Goal: Book appointment/travel/reservation

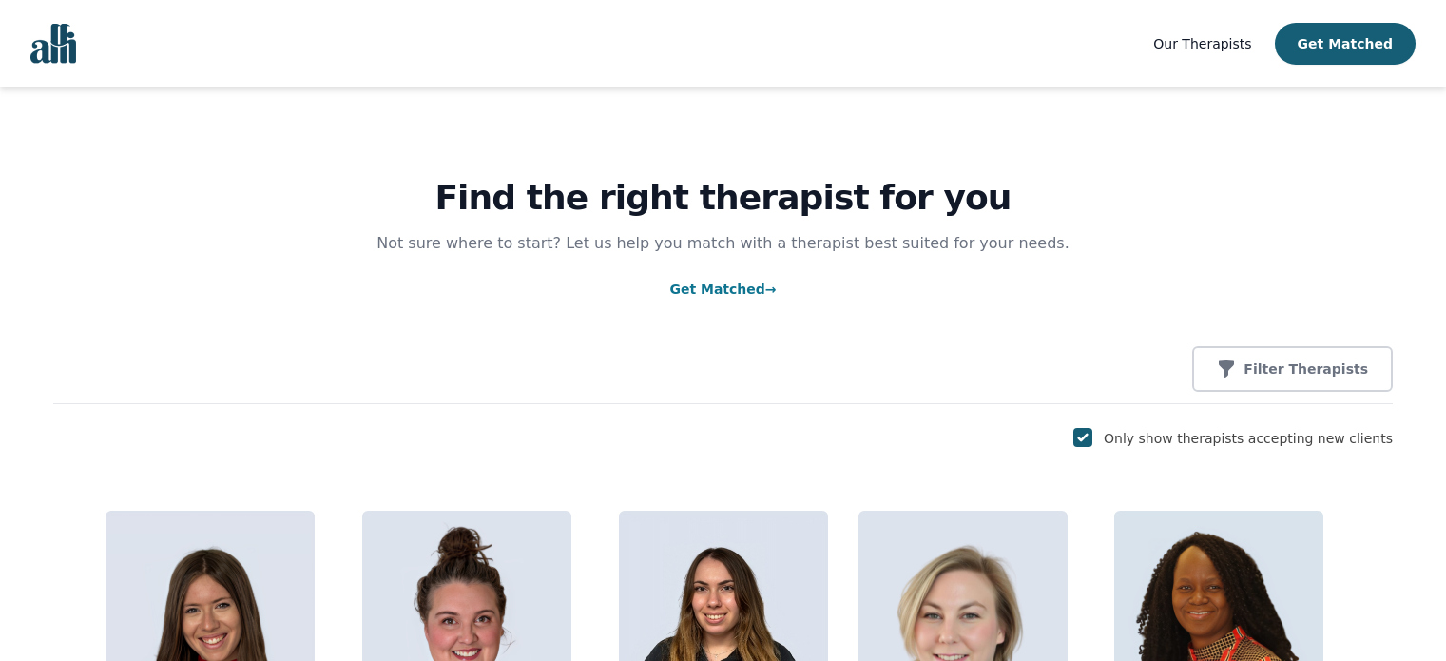
scroll to position [1454, 0]
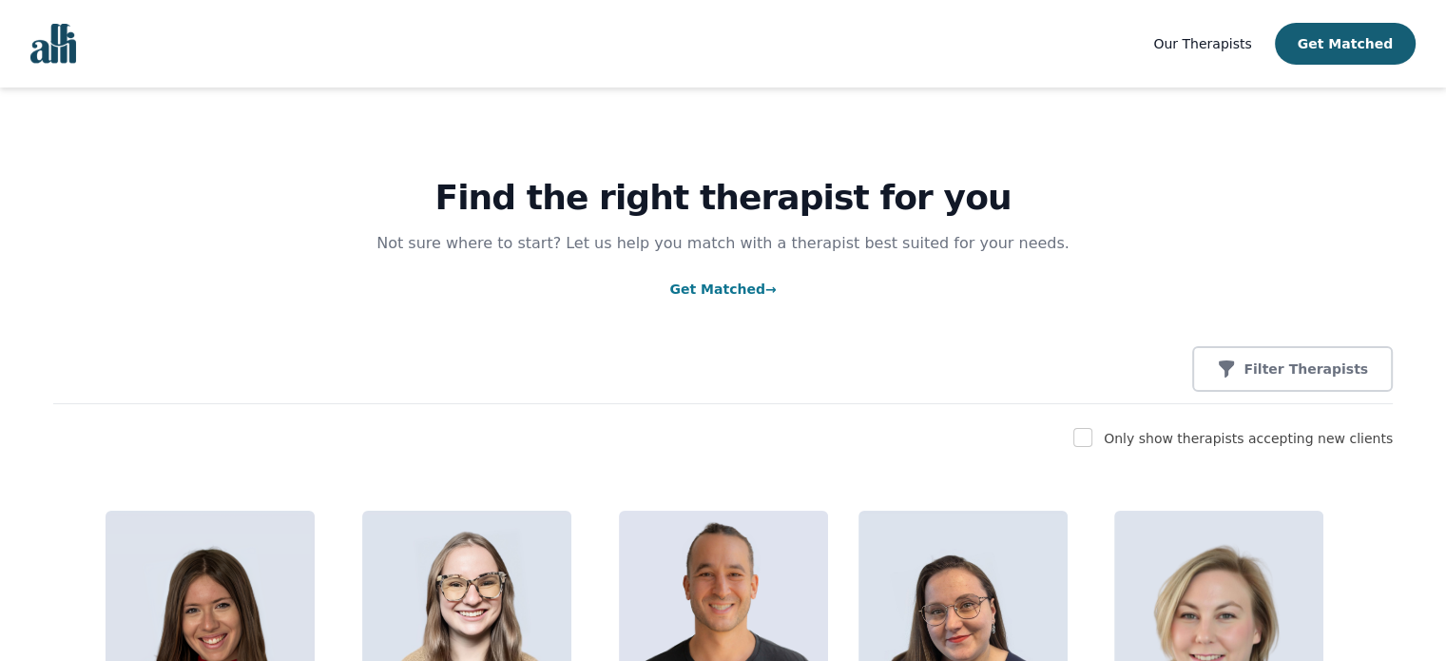
click at [1201, 439] on label "Only show therapists accepting new clients" at bounding box center [1248, 438] width 289 height 15
click at [1092, 444] on input "checkbox" at bounding box center [1082, 437] width 19 height 19
checkbox input "true"
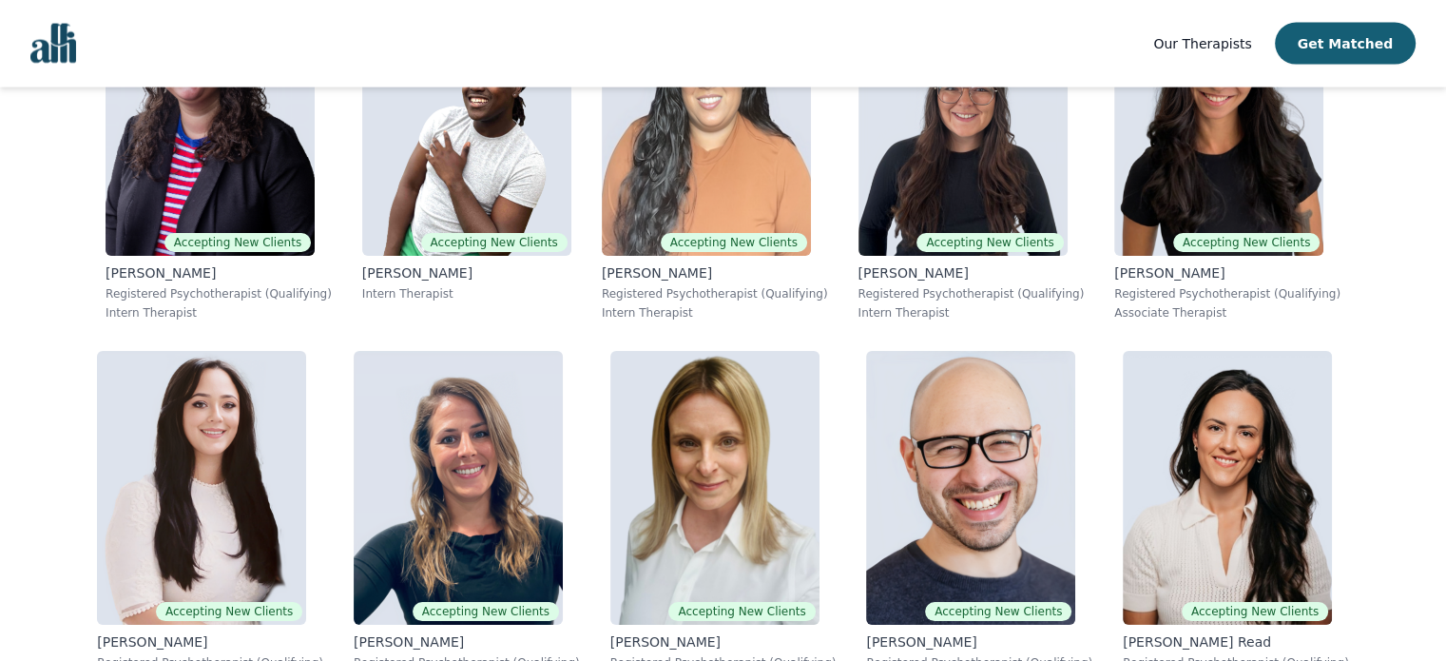
scroll to position [4468, 0]
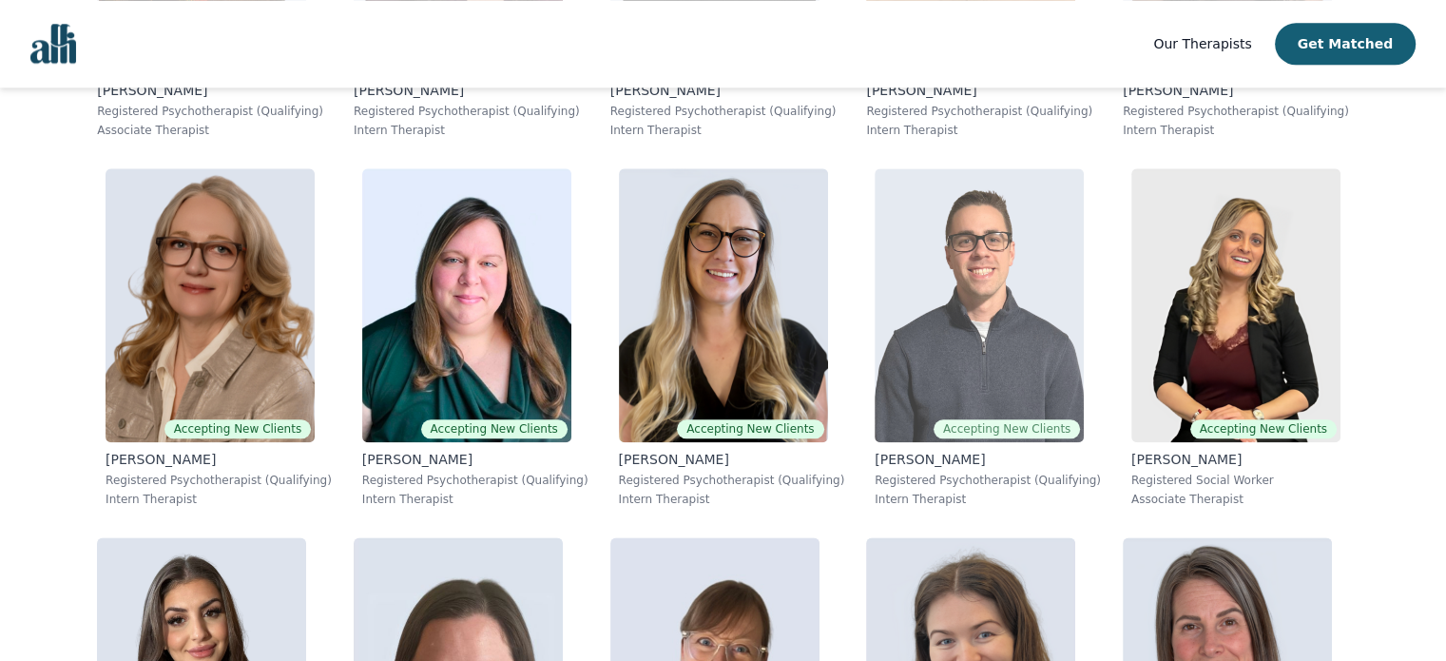
click at [954, 246] on img at bounding box center [979, 305] width 209 height 274
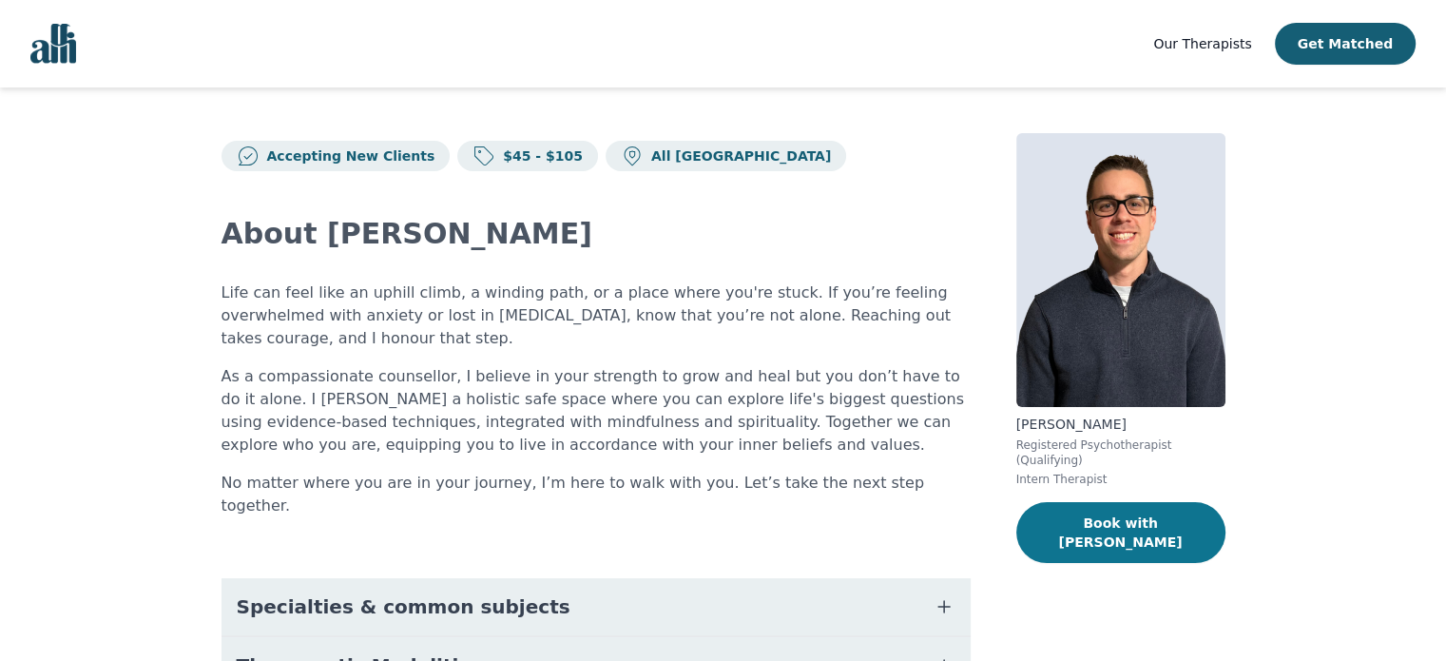
click at [1081, 520] on button "Book with Ethan" at bounding box center [1120, 532] width 209 height 61
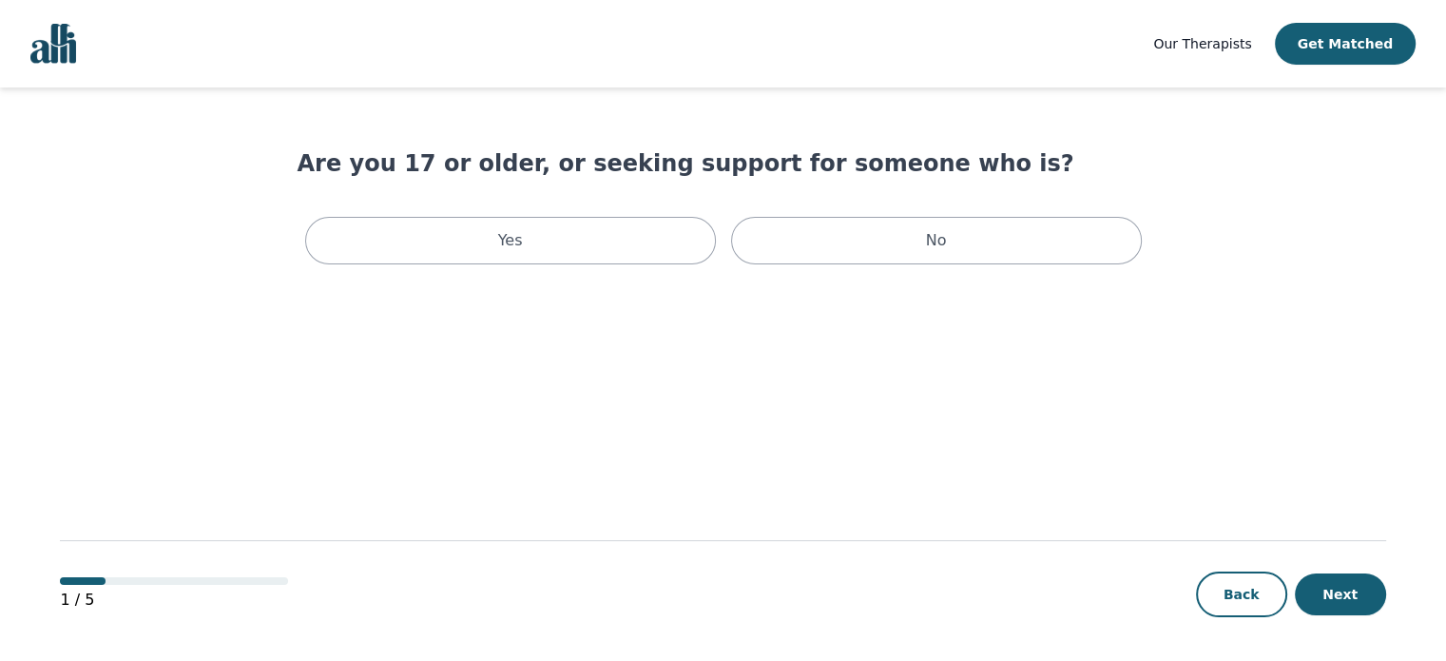
click at [522, 212] on div "Yes No" at bounding box center [724, 240] width 852 height 63
click at [531, 232] on div "Yes" at bounding box center [510, 241] width 411 height 48
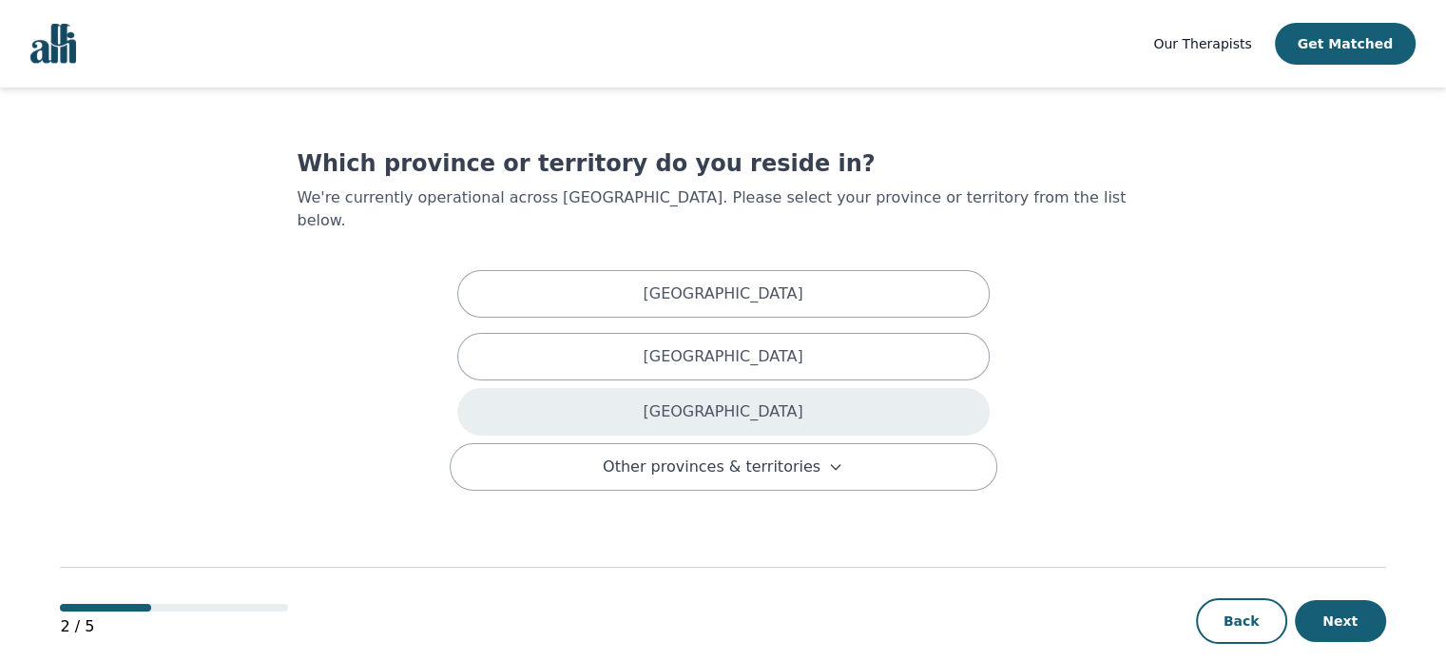
click at [675, 388] on div "[GEOGRAPHIC_DATA]" at bounding box center [723, 412] width 532 height 48
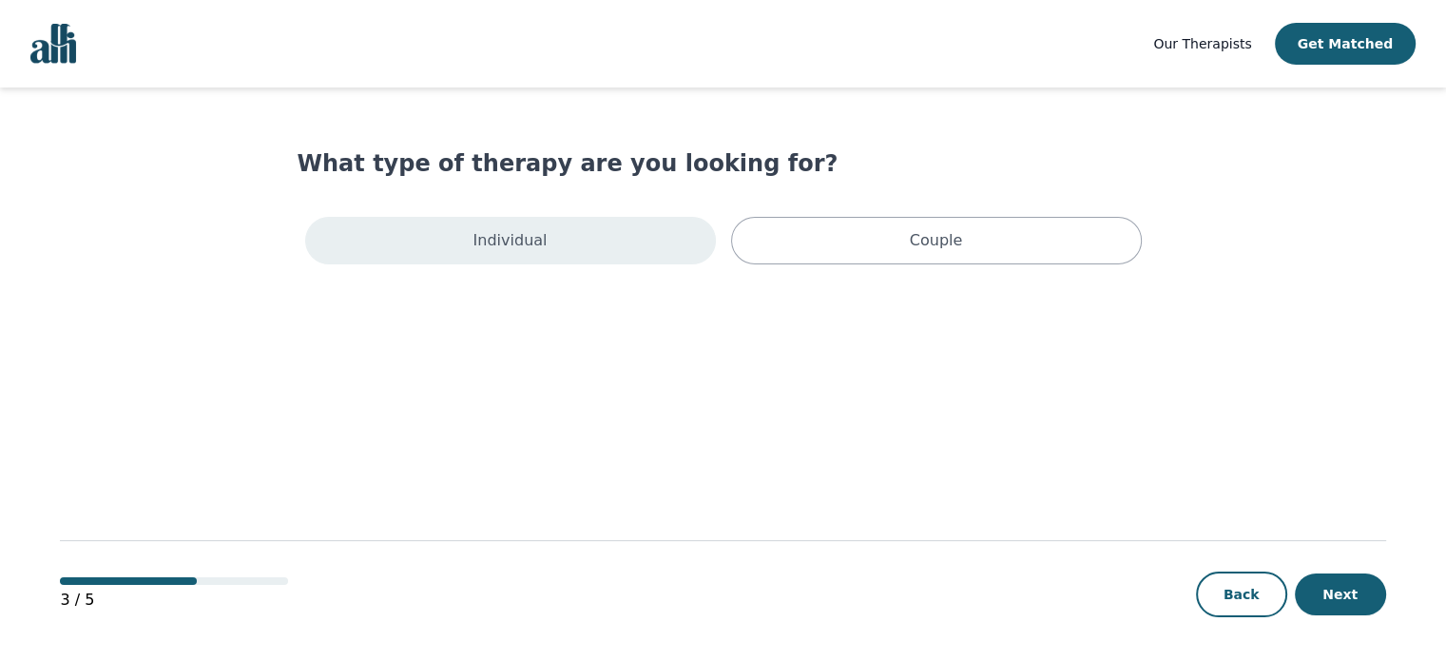
click at [578, 238] on div "Individual" at bounding box center [510, 241] width 411 height 48
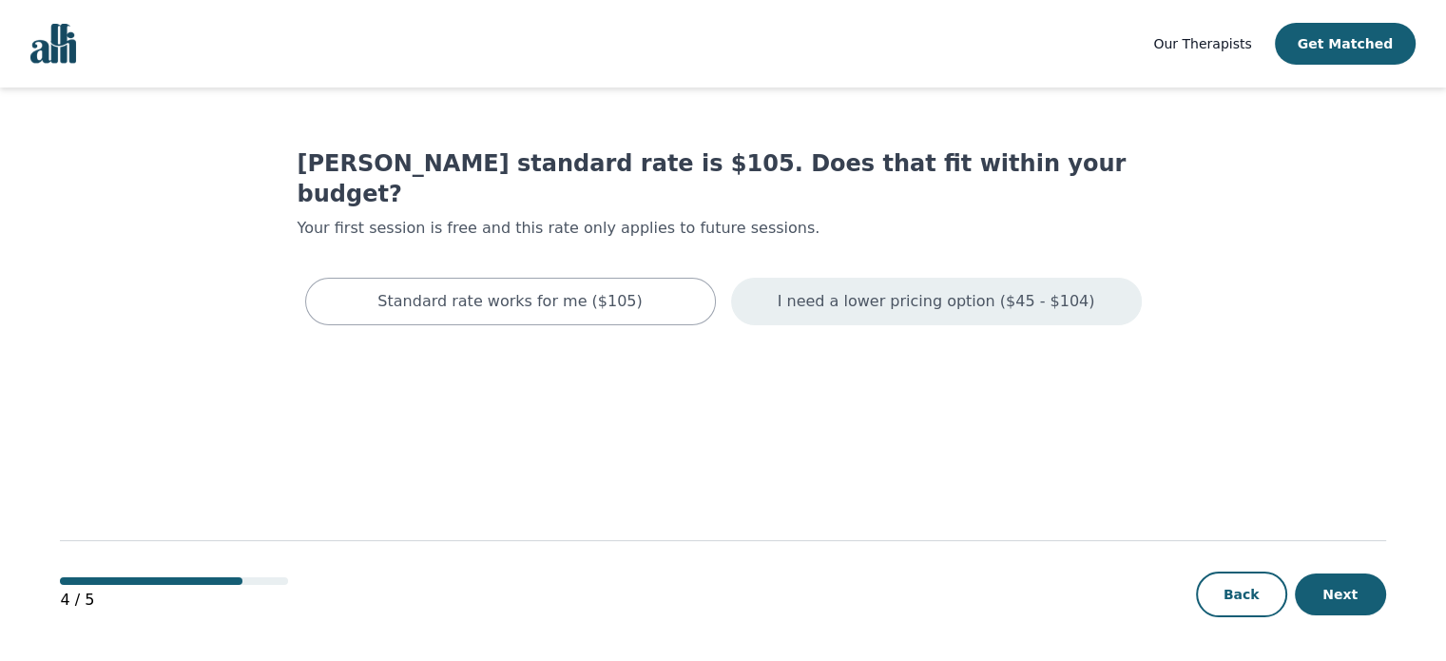
click at [855, 290] on p "I need a lower pricing option ($45 - $104)" at bounding box center [937, 301] width 318 height 23
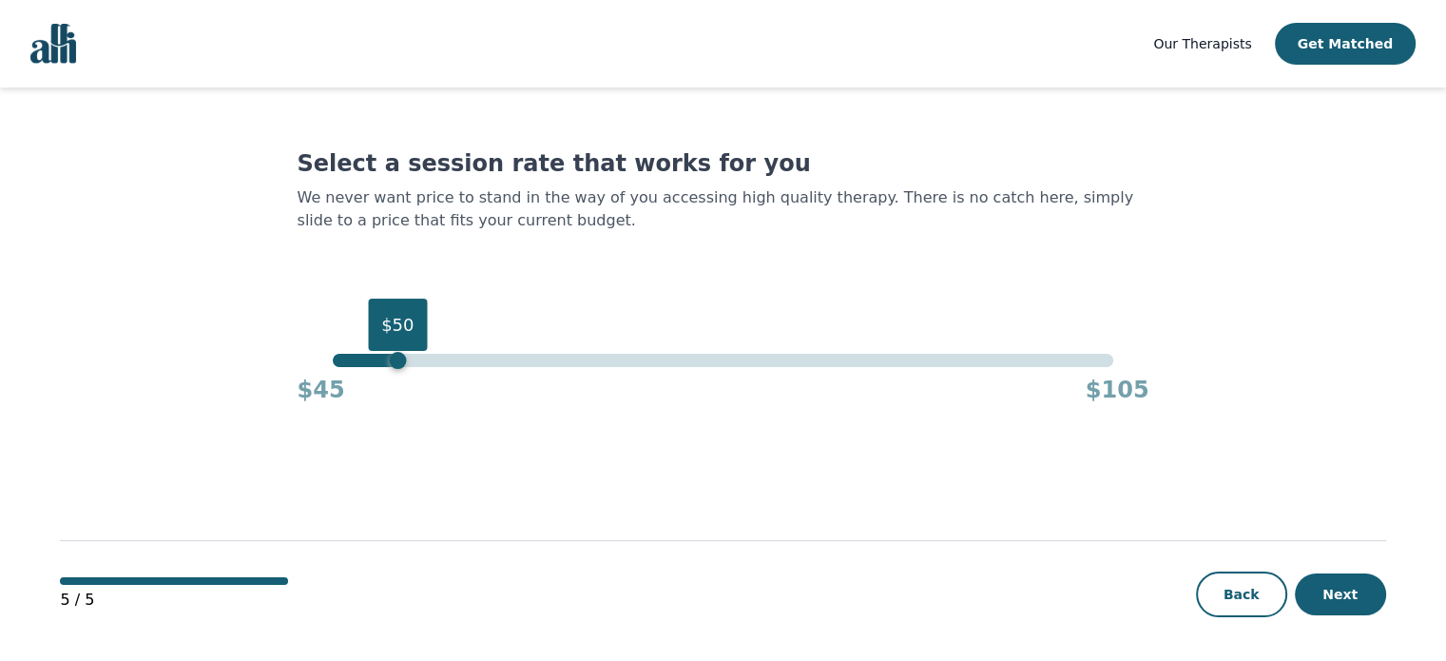
drag, startPoint x: 1104, startPoint y: 357, endPoint x: 400, endPoint y: 365, distance: 703.6
click at [400, 365] on div "$50" at bounding box center [723, 360] width 781 height 13
click at [1324, 578] on button "Next" at bounding box center [1340, 594] width 91 height 42
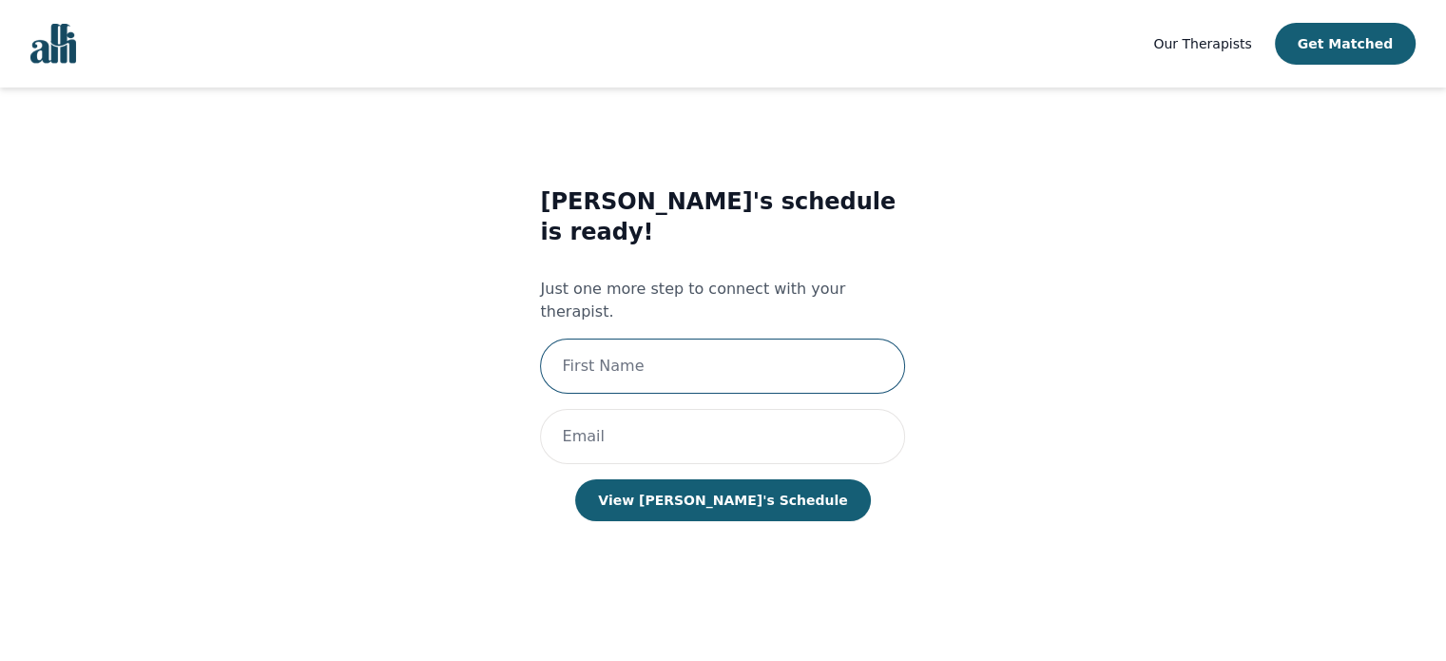
click at [653, 338] on input "text" at bounding box center [722, 365] width 365 height 55
type input "[PERSON_NAME]"
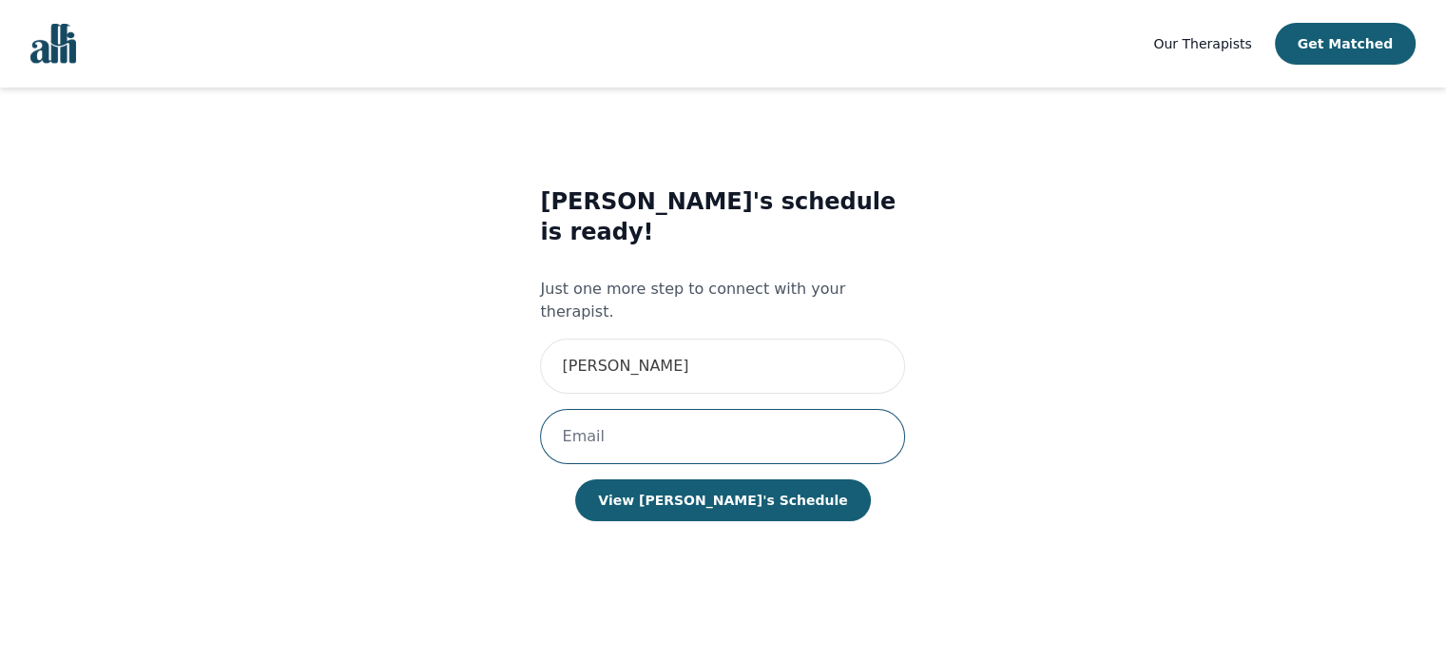
click at [631, 409] on input "email" at bounding box center [722, 436] width 365 height 55
type input "[EMAIL_ADDRESS][DOMAIN_NAME]"
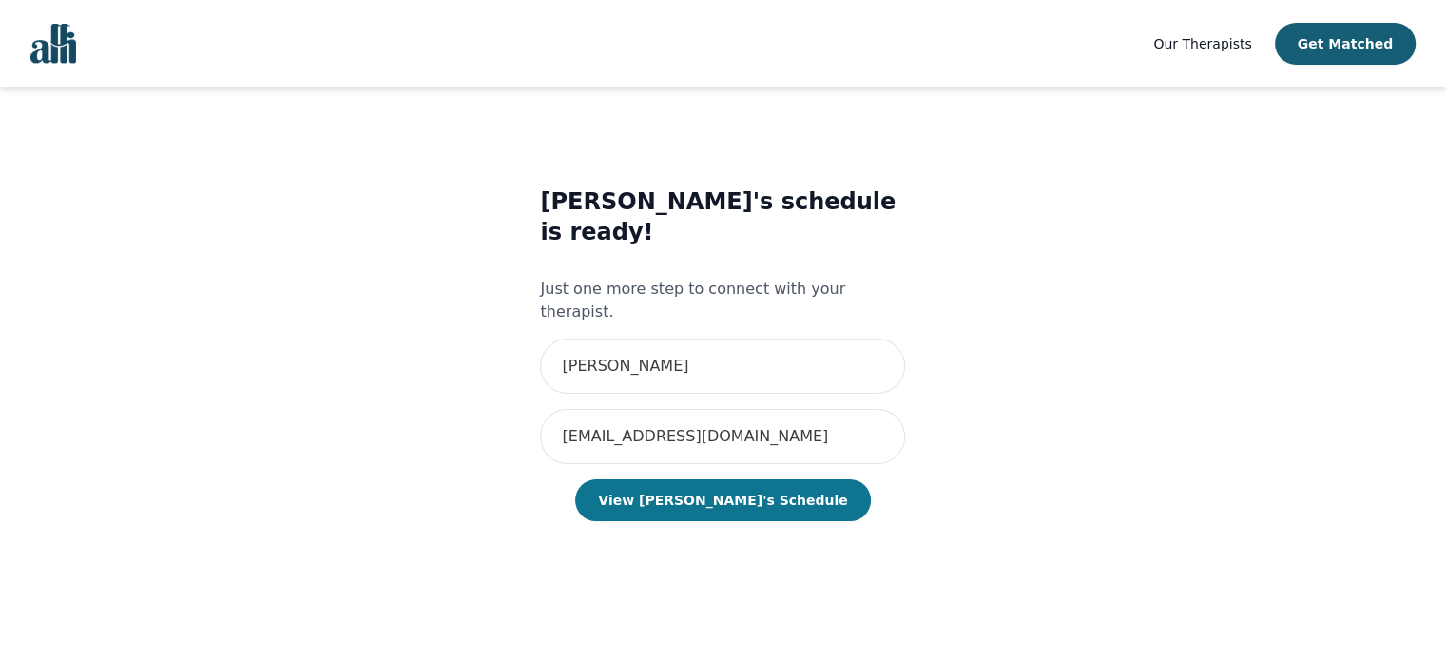
drag, startPoint x: 569, startPoint y: 444, endPoint x: 703, endPoint y: 460, distance: 135.0
click at [569, 444] on div "Ethan's schedule is ready! Just one more step to connect with your therapist. P…" at bounding box center [722, 372] width 365 height 373
click at [723, 479] on button "View Ethan's Schedule" at bounding box center [722, 500] width 295 height 42
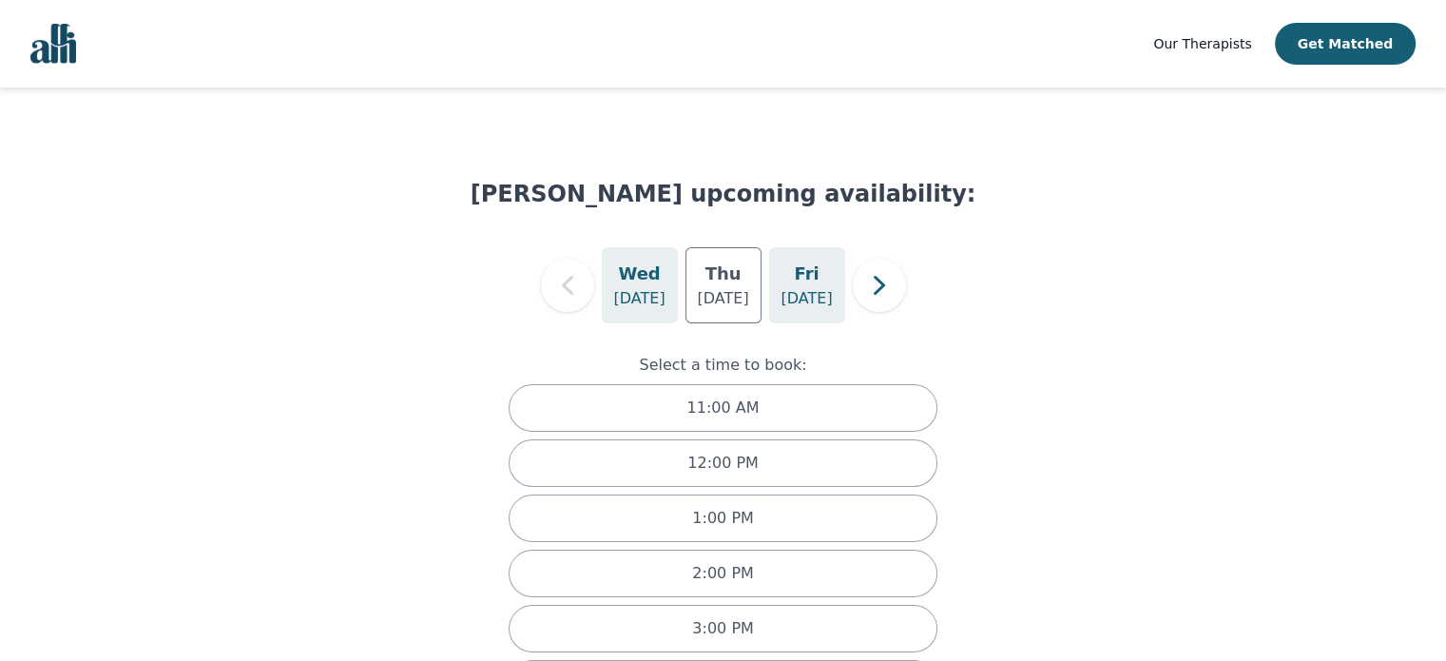
click at [800, 281] on h5 "Fri" at bounding box center [806, 273] width 25 height 27
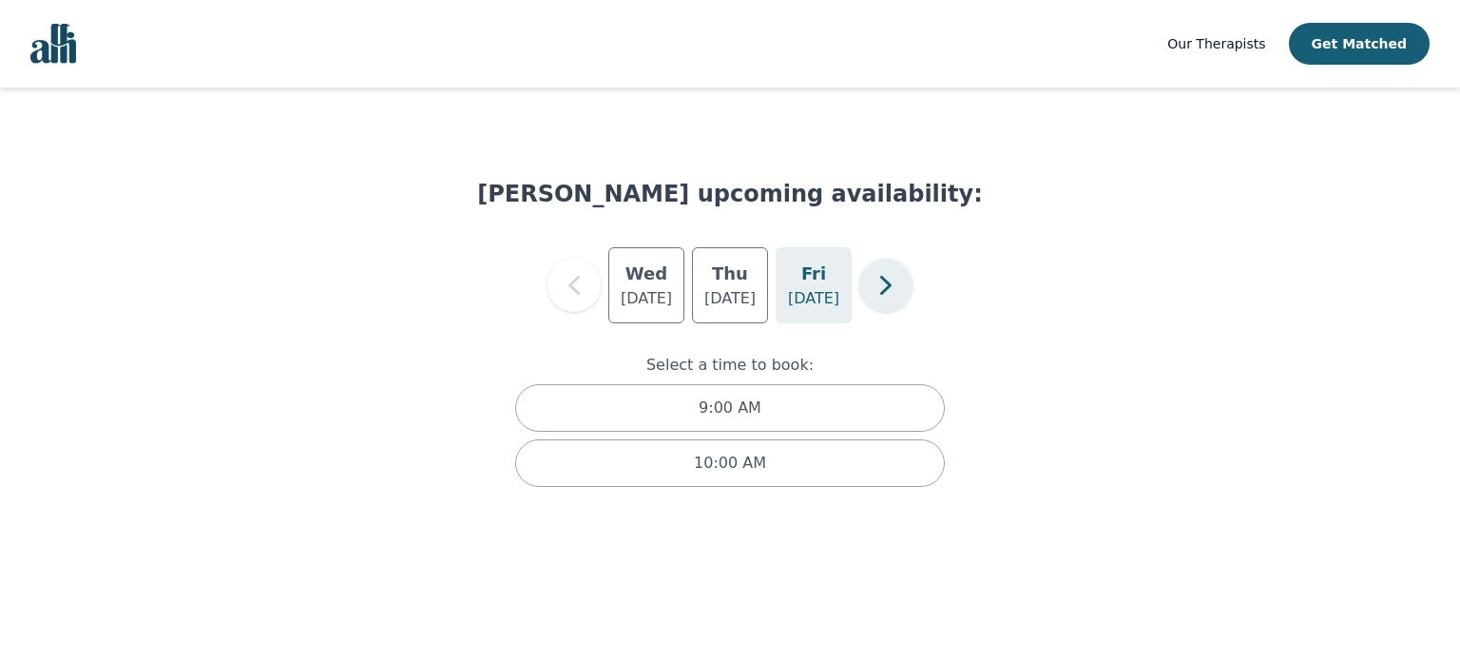
click at [883, 280] on icon "button" at bounding box center [885, 285] width 11 height 19
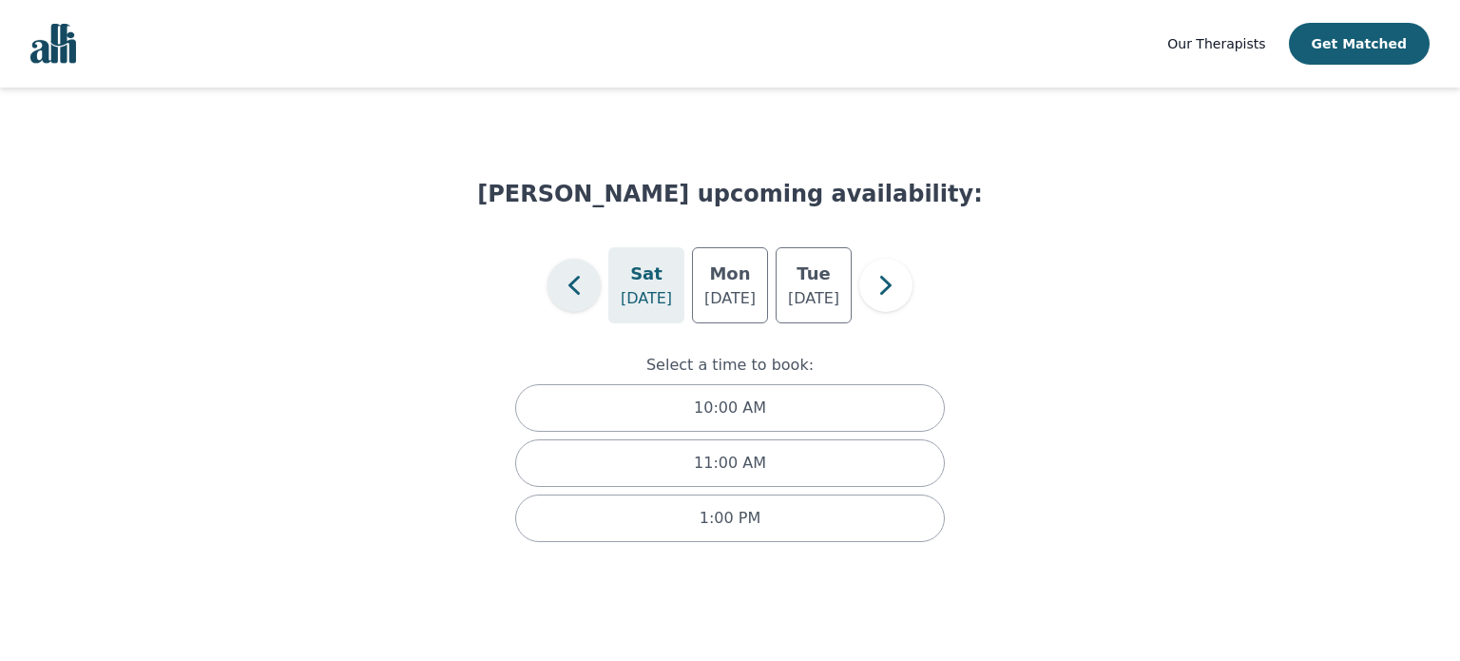
click at [572, 290] on icon "button" at bounding box center [574, 285] width 38 height 38
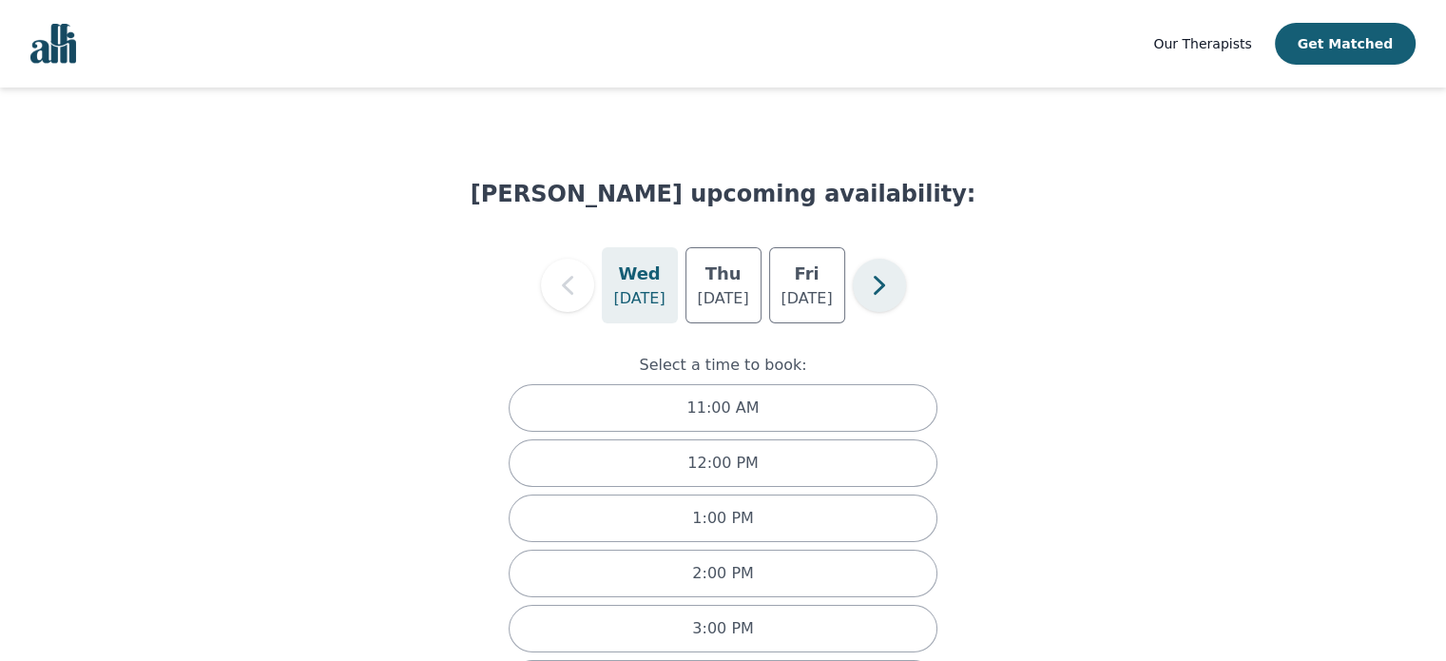
click at [878, 290] on icon "button" at bounding box center [878, 285] width 11 height 19
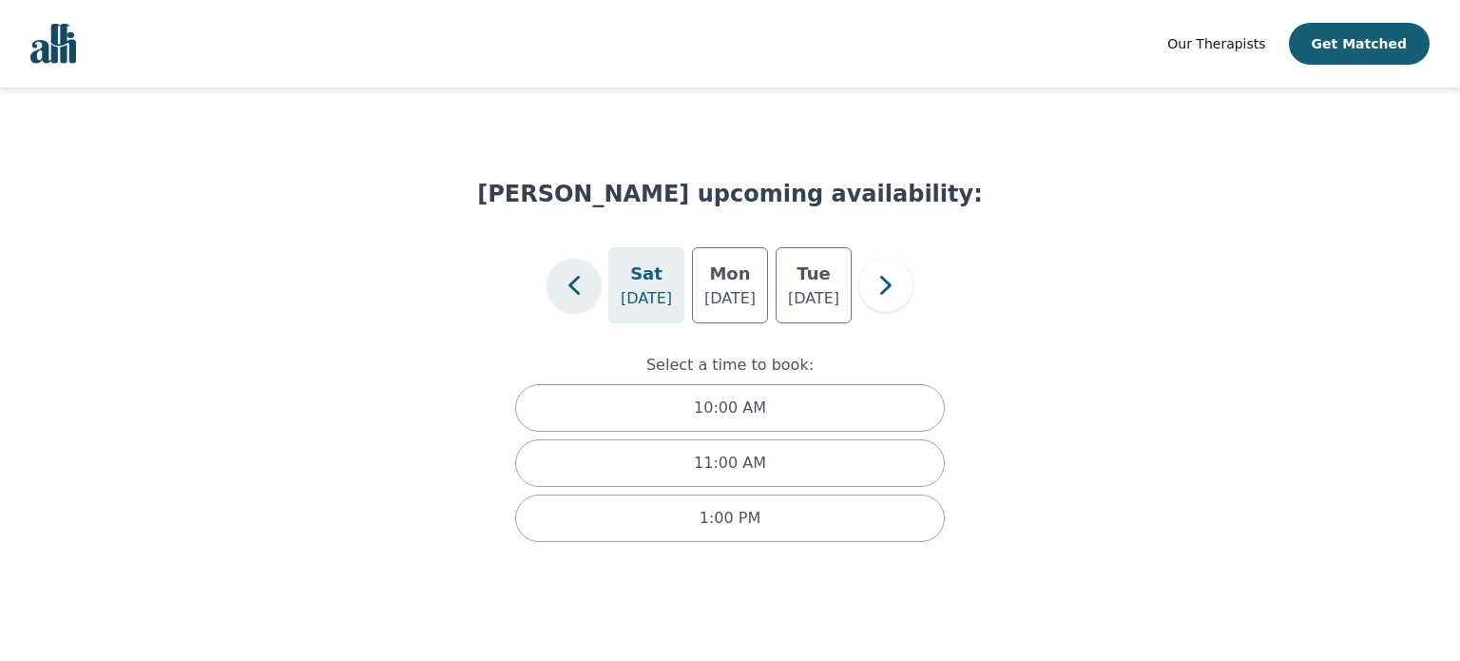
click at [578, 261] on button "button" at bounding box center [574, 285] width 53 height 53
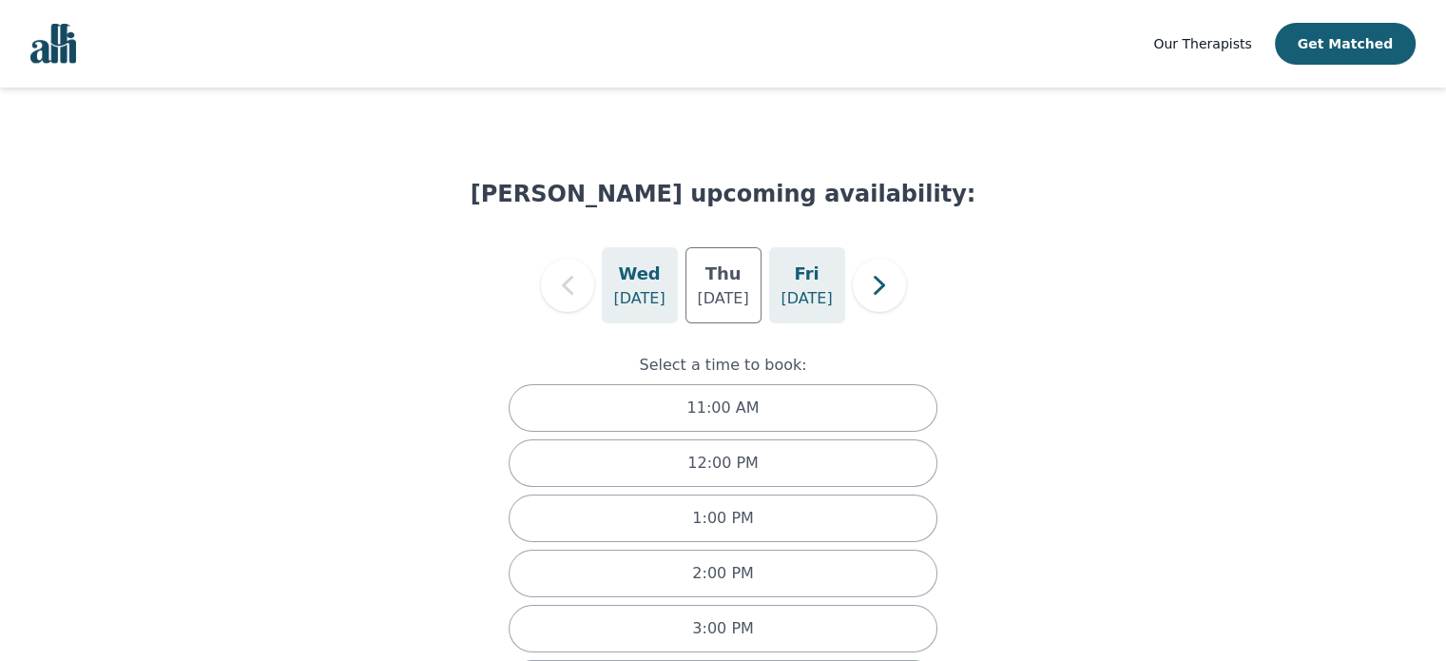
click at [812, 290] on p "Aug 22" at bounding box center [806, 298] width 51 height 23
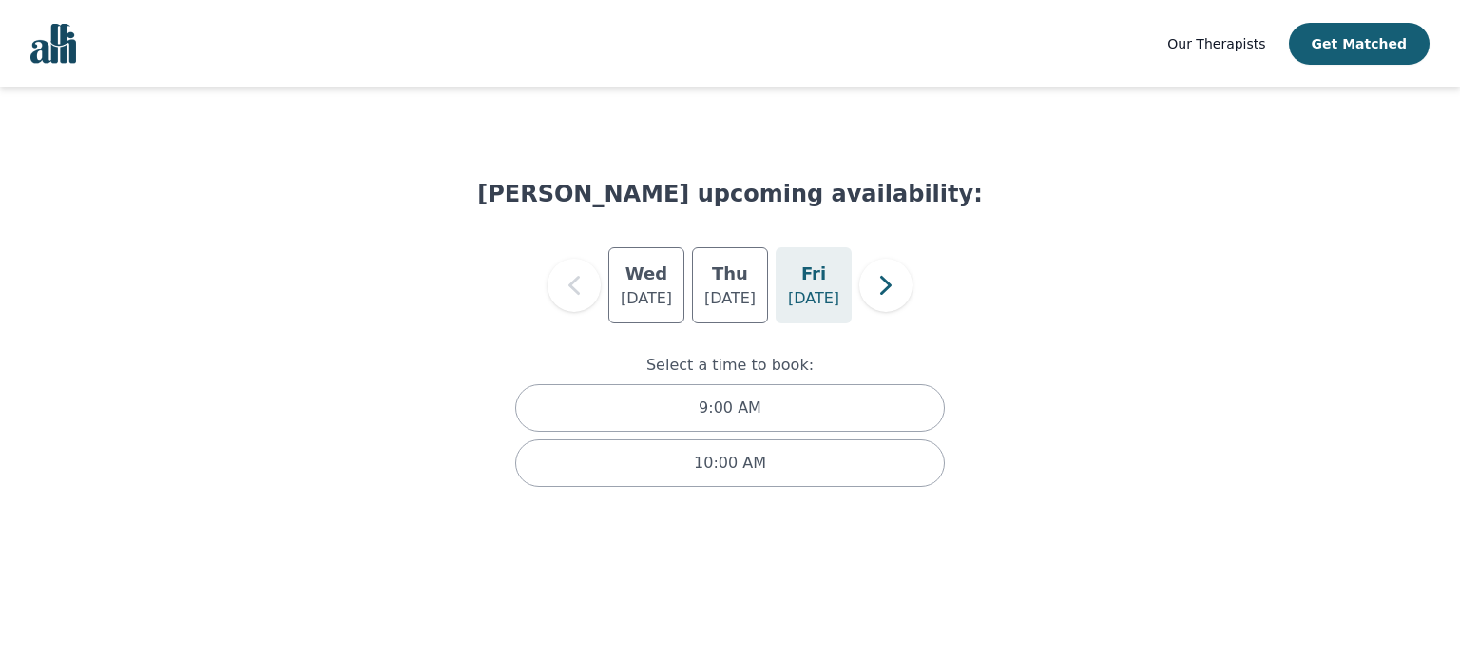
click at [91, 34] on nav "Our Therapists Get Matched" at bounding box center [730, 43] width 1460 height 87
click at [51, 54] on img "Global" at bounding box center [53, 44] width 46 height 40
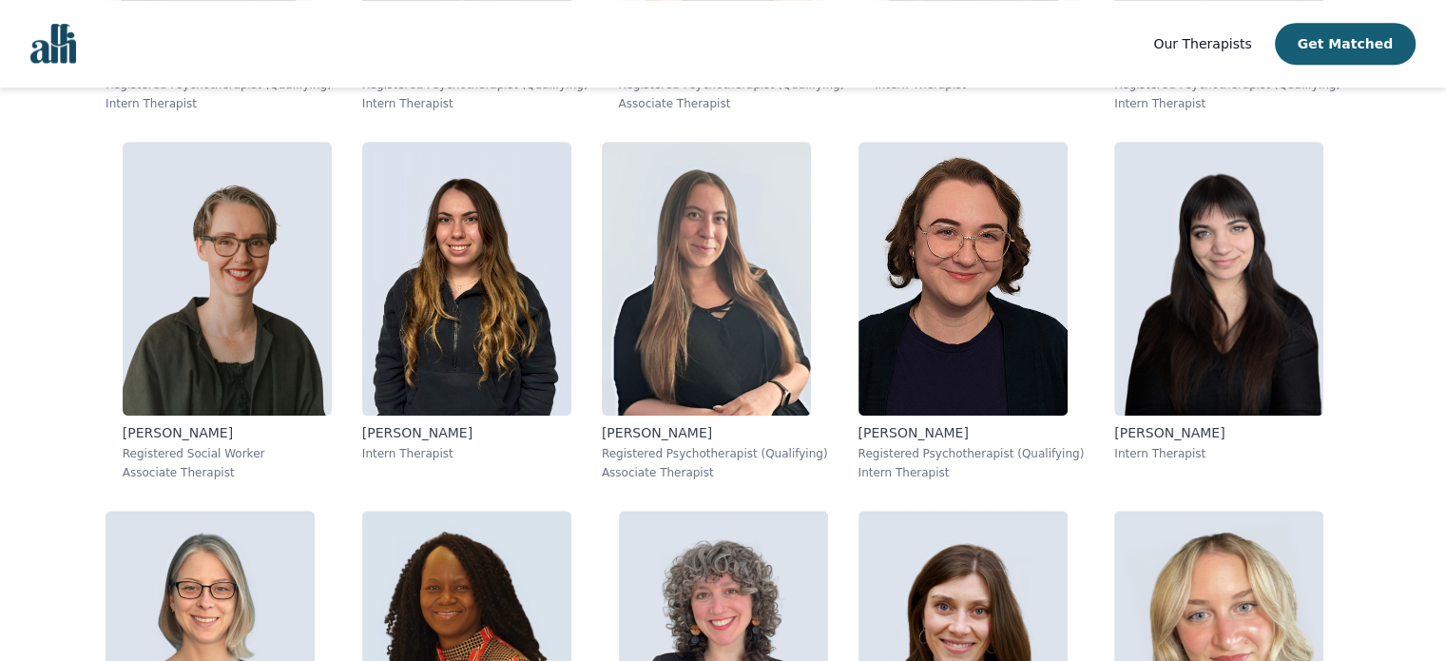
scroll to position [1141, 0]
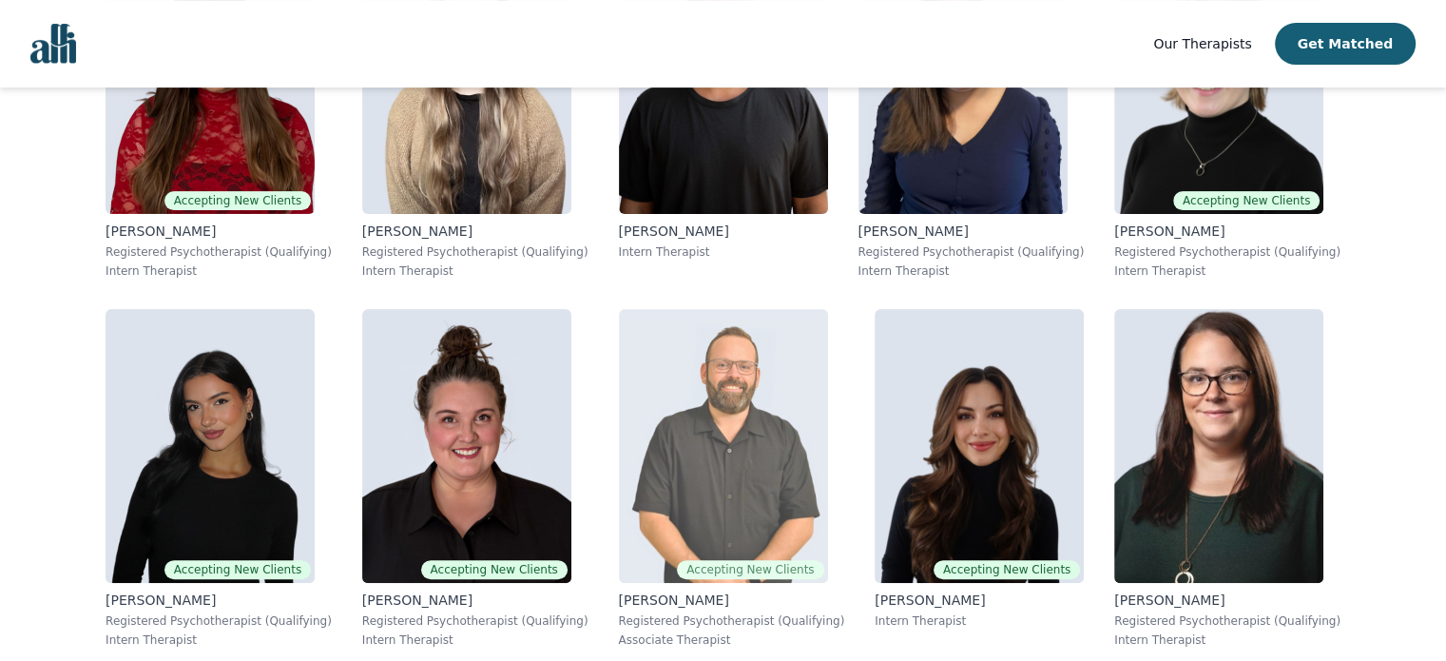
click at [734, 338] on img at bounding box center [723, 446] width 209 height 274
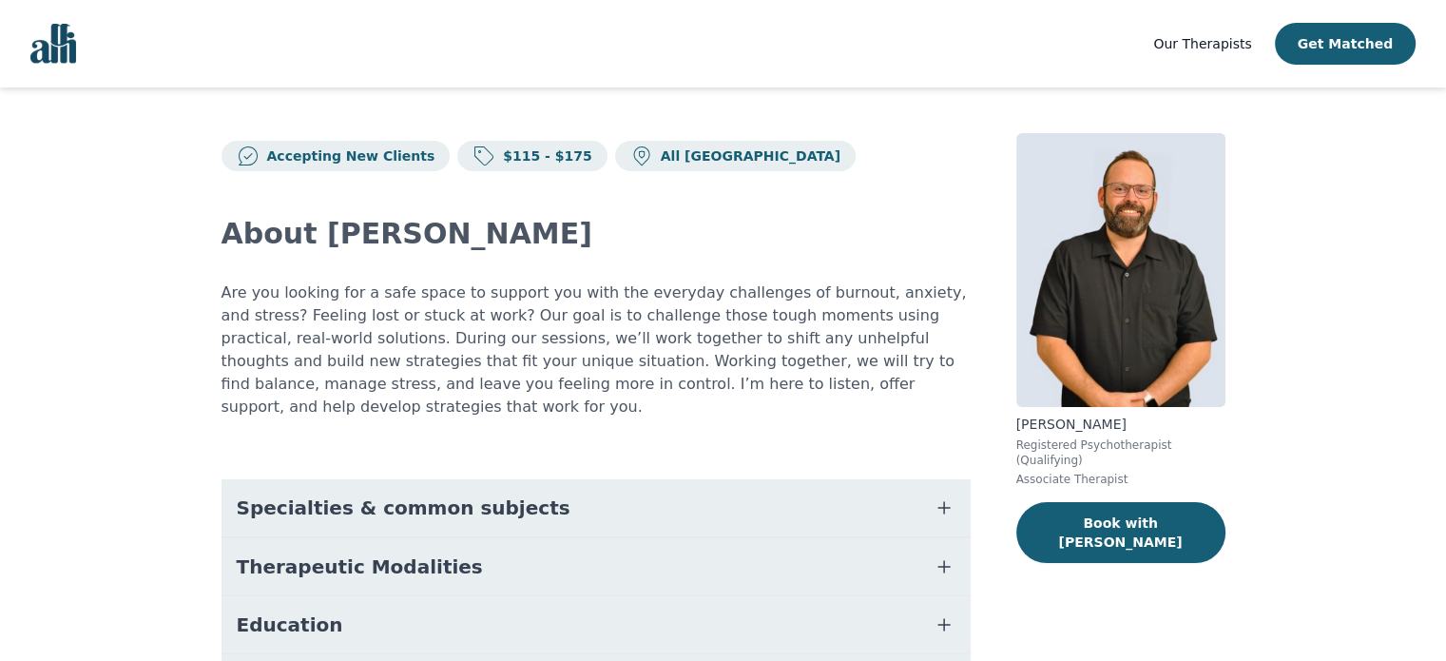
scroll to position [118, 0]
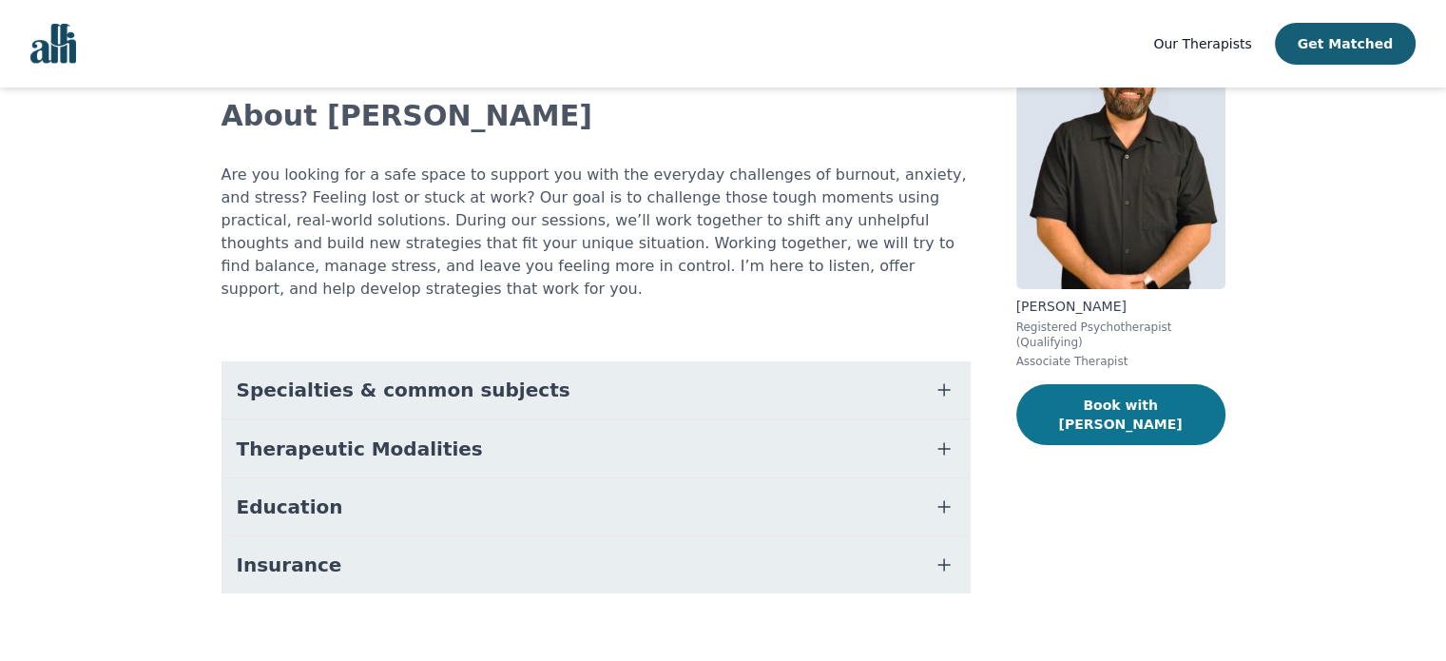
click at [1099, 396] on button "Book with [PERSON_NAME]" at bounding box center [1120, 414] width 209 height 61
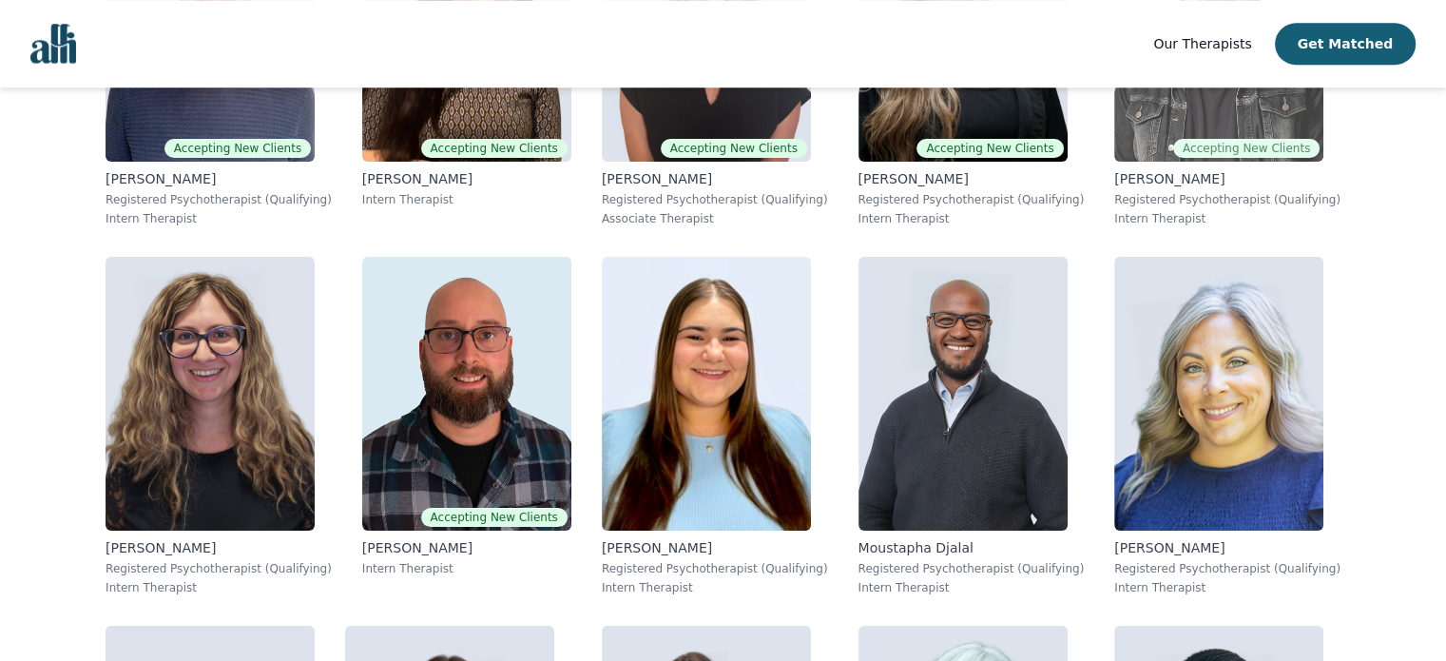
scroll to position [8769, 0]
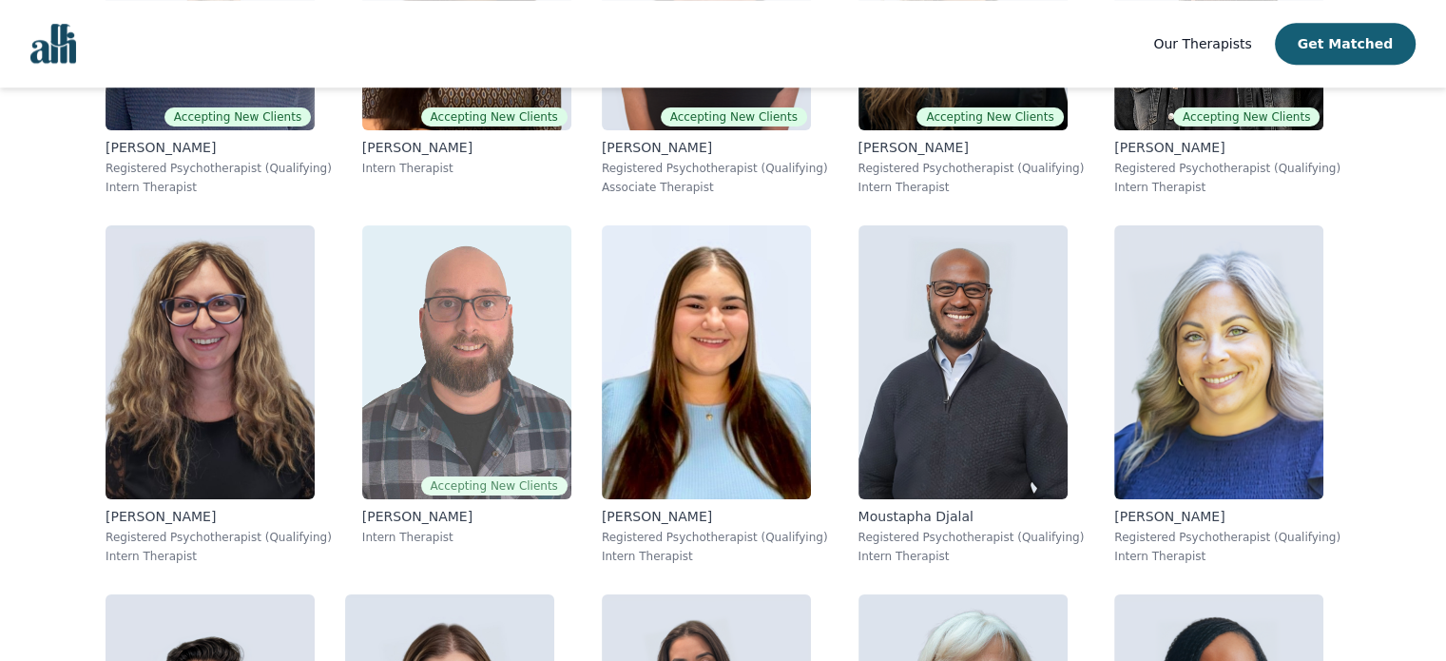
click at [544, 365] on img at bounding box center [466, 362] width 209 height 274
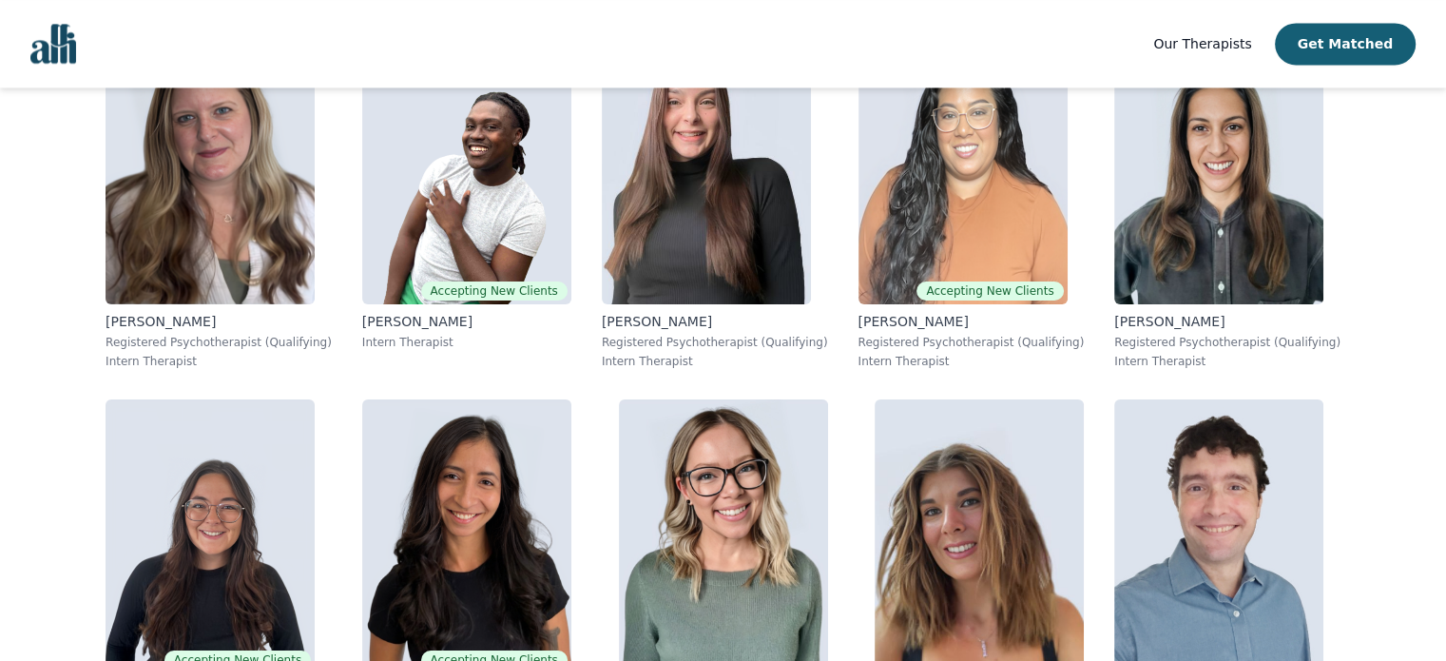
scroll to position [10063, 0]
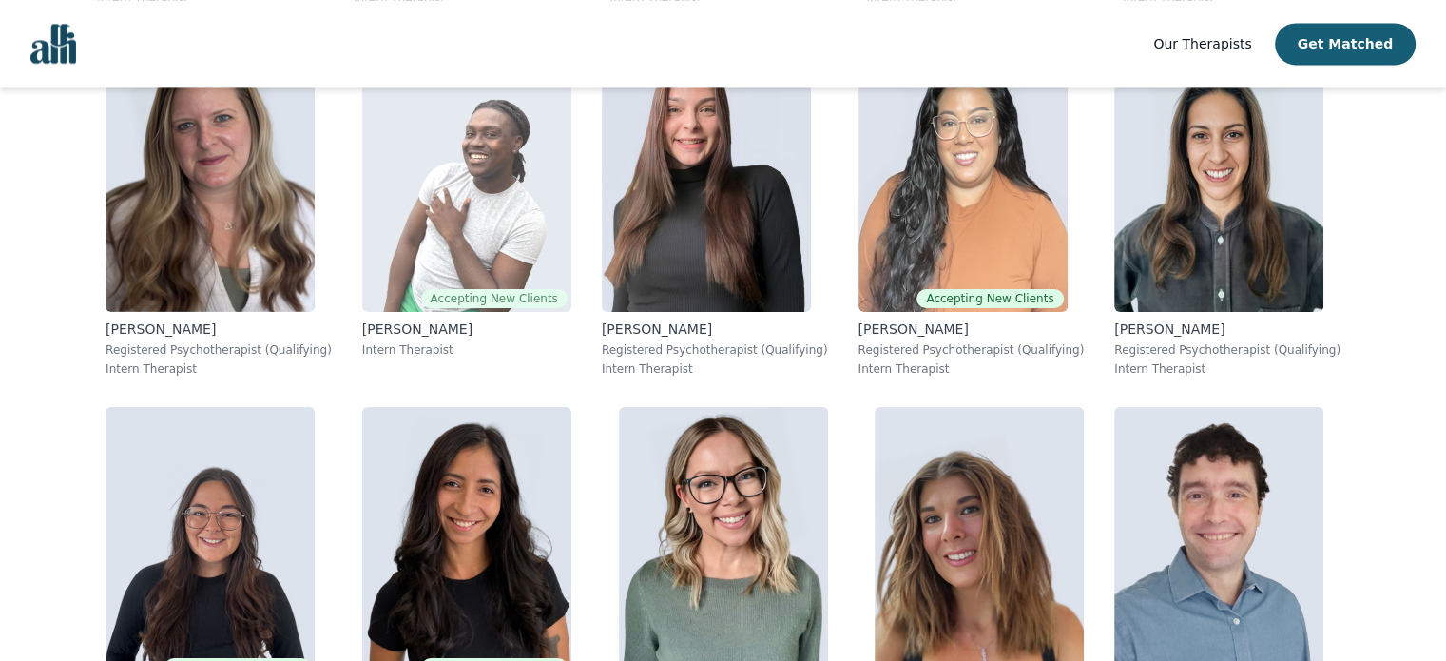
click at [489, 254] on img at bounding box center [466, 175] width 209 height 274
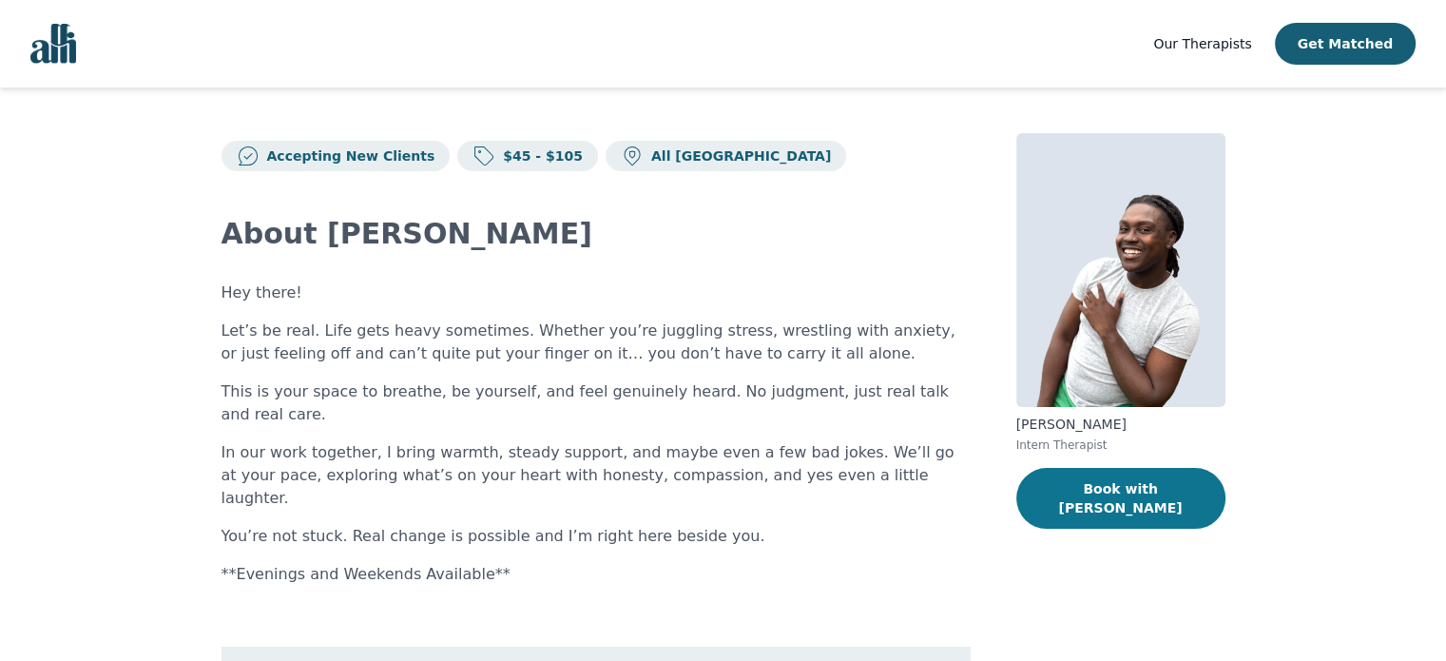
click at [1118, 478] on button "Book with [PERSON_NAME]" at bounding box center [1120, 498] width 209 height 61
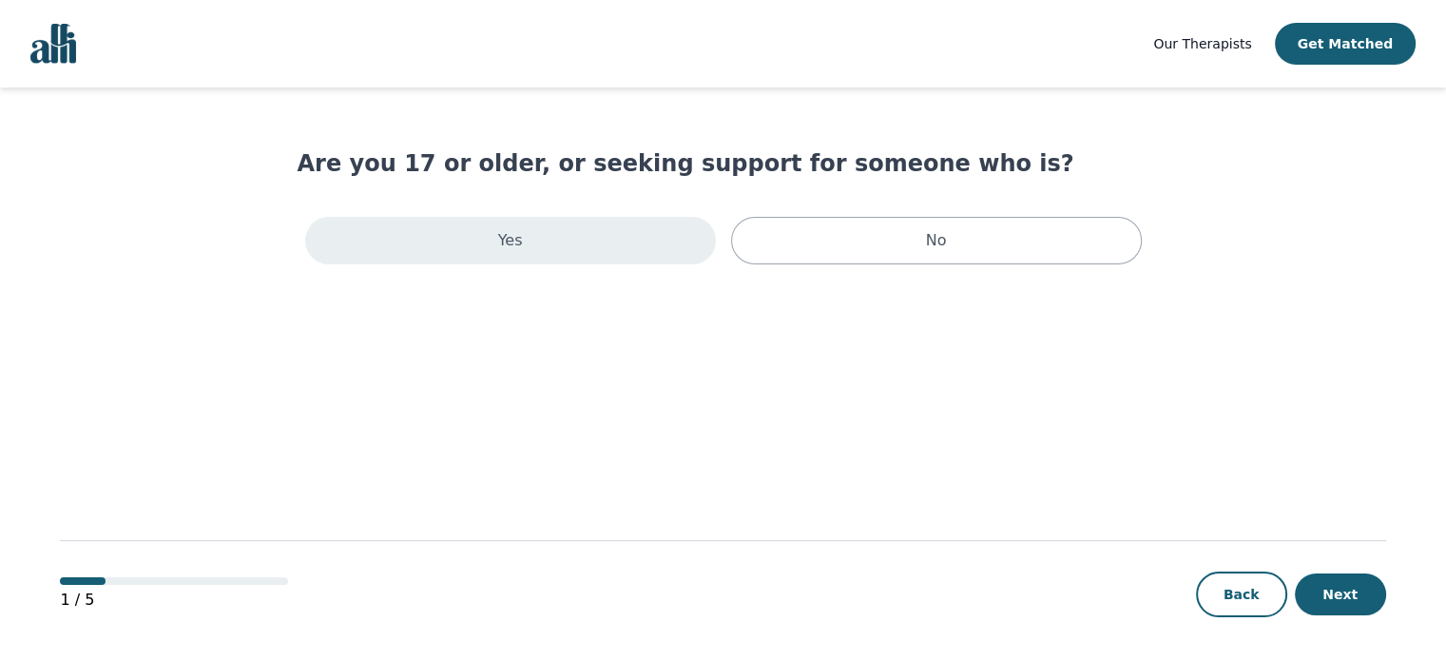
click at [541, 230] on div "Yes" at bounding box center [510, 241] width 411 height 48
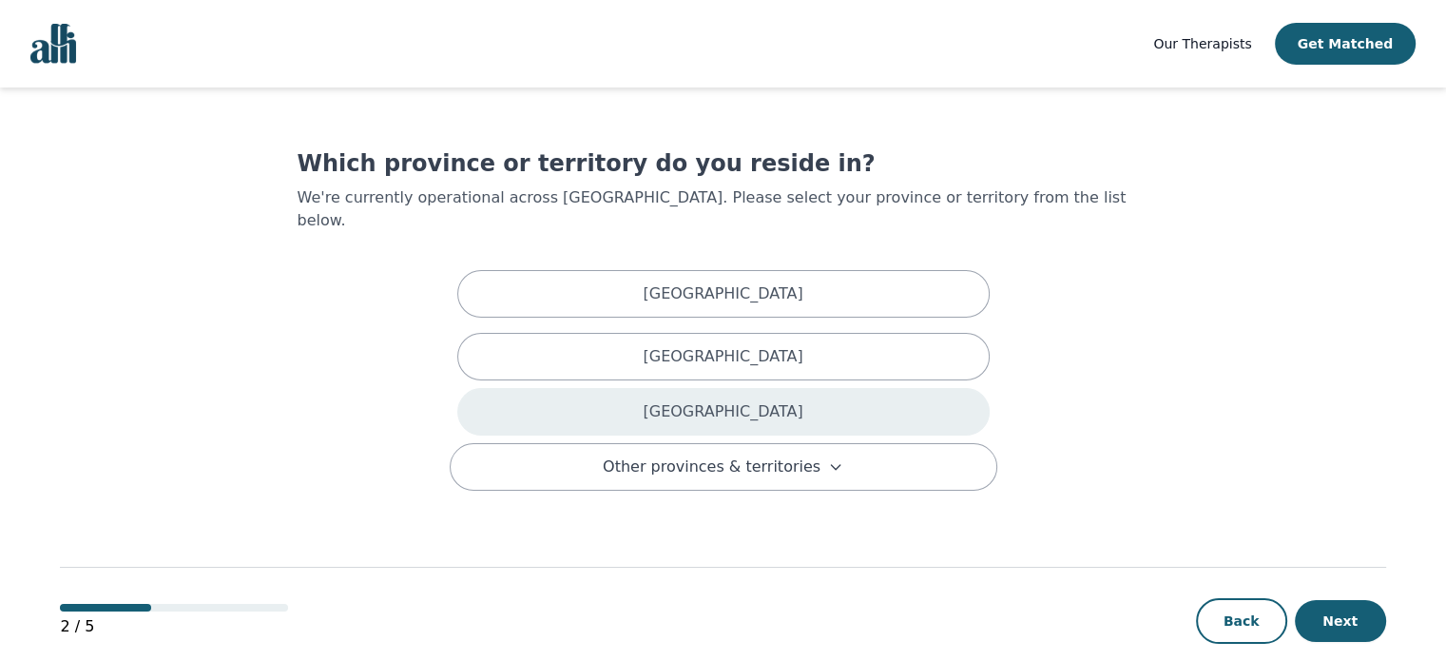
click at [632, 388] on div "[GEOGRAPHIC_DATA]" at bounding box center [723, 412] width 532 height 48
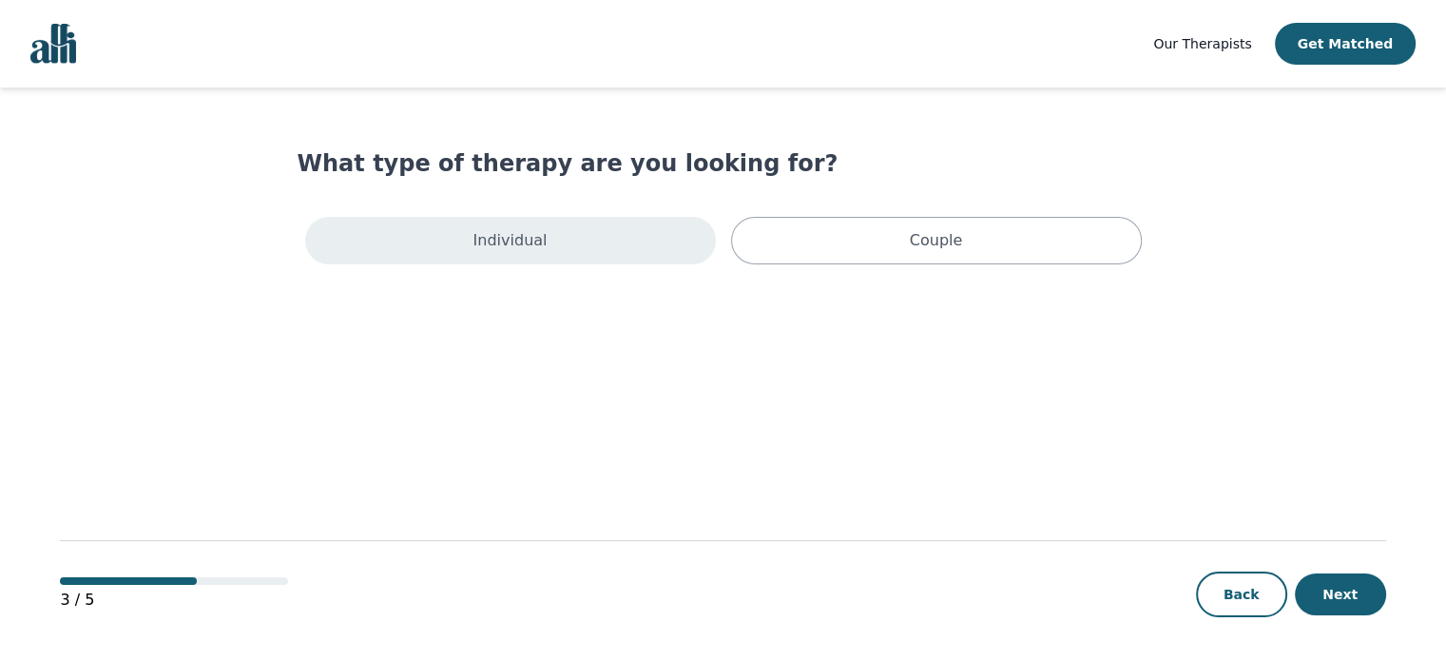
click at [611, 224] on div "Individual" at bounding box center [510, 241] width 411 height 48
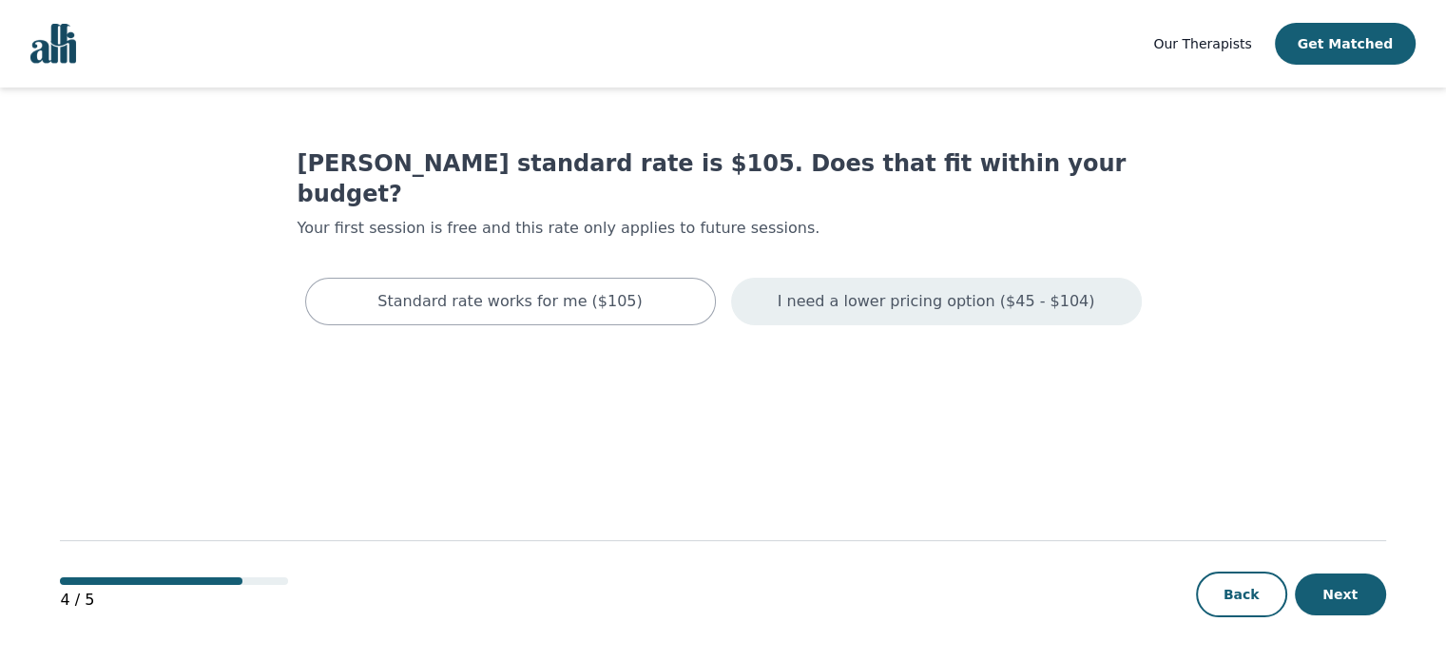
click at [877, 290] on p "I need a lower pricing option ($45 - $104)" at bounding box center [937, 301] width 318 height 23
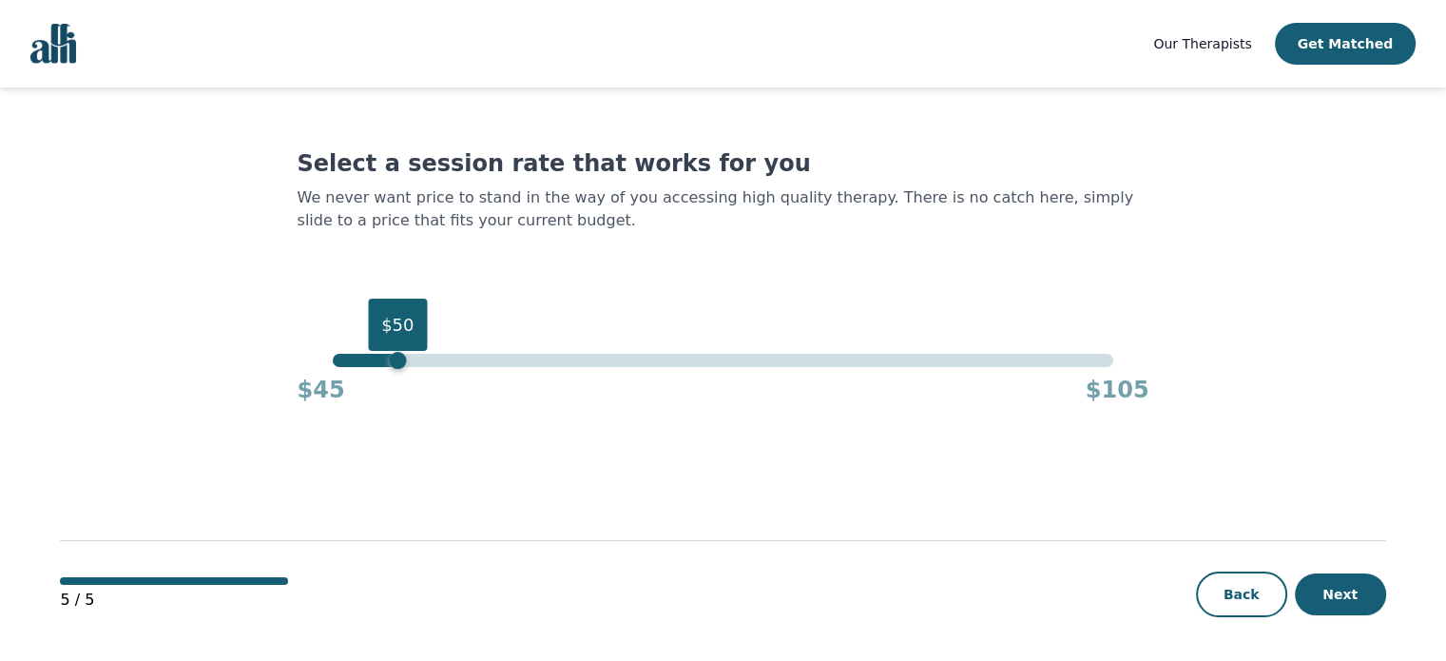
drag, startPoint x: 1107, startPoint y: 364, endPoint x: 398, endPoint y: 359, distance: 708.3
click at [398, 359] on div "$50" at bounding box center [397, 360] width 17 height 17
click at [1342, 588] on button "Next" at bounding box center [1340, 594] width 91 height 42
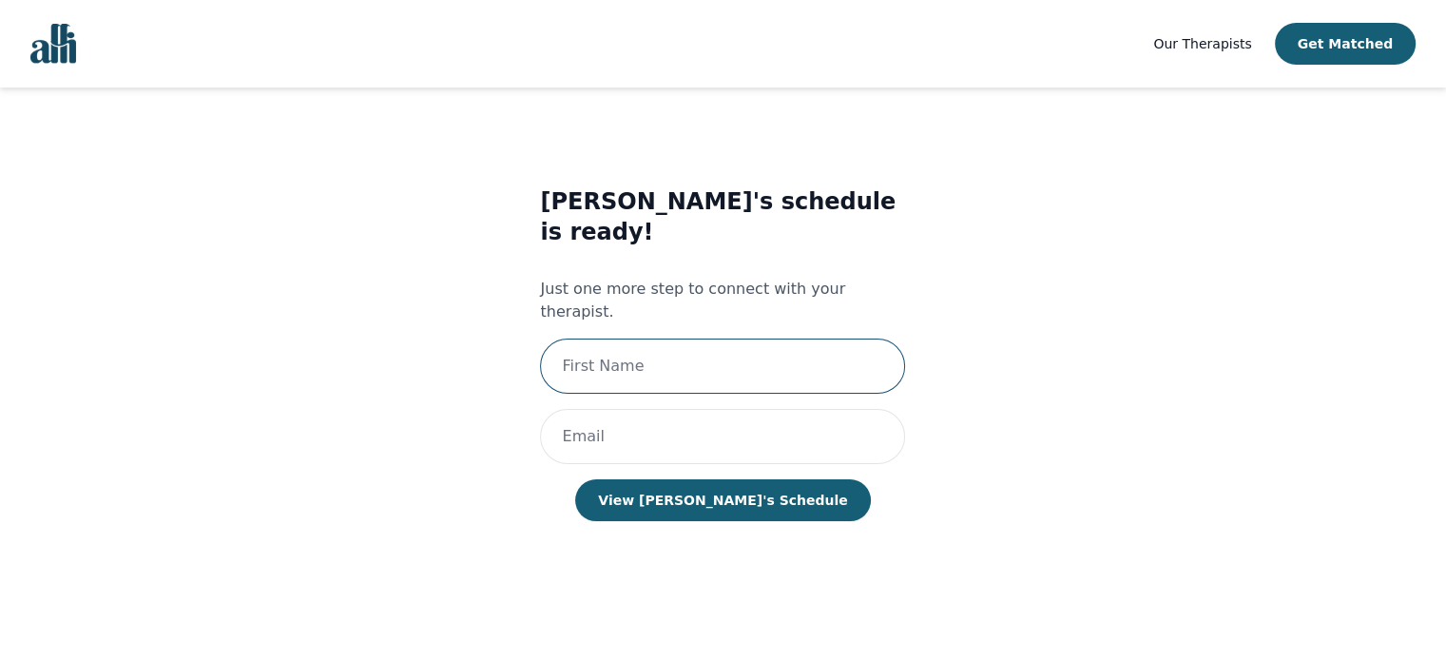
click at [731, 338] on input "text" at bounding box center [722, 365] width 365 height 55
type input "[PERSON_NAME]"
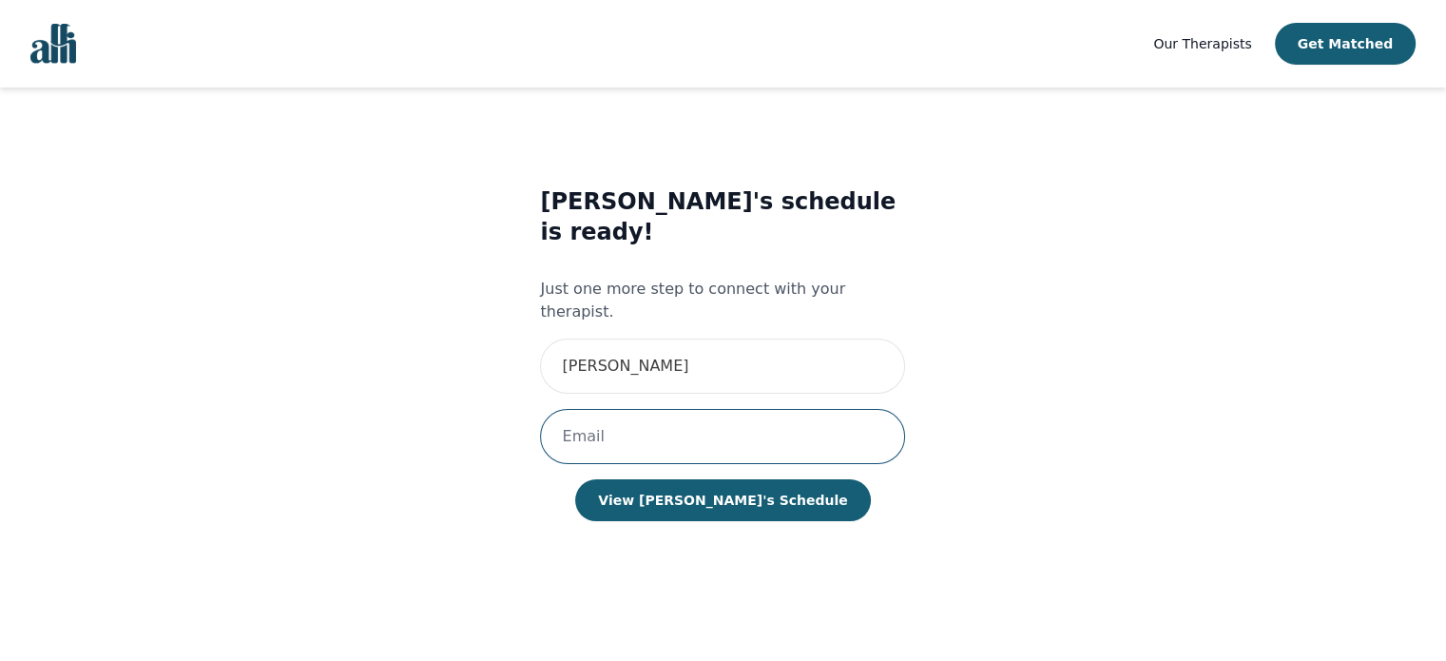
click at [664, 409] on input "email" at bounding box center [722, 436] width 365 height 55
type input "[EMAIL_ADDRESS][DOMAIN_NAME]"
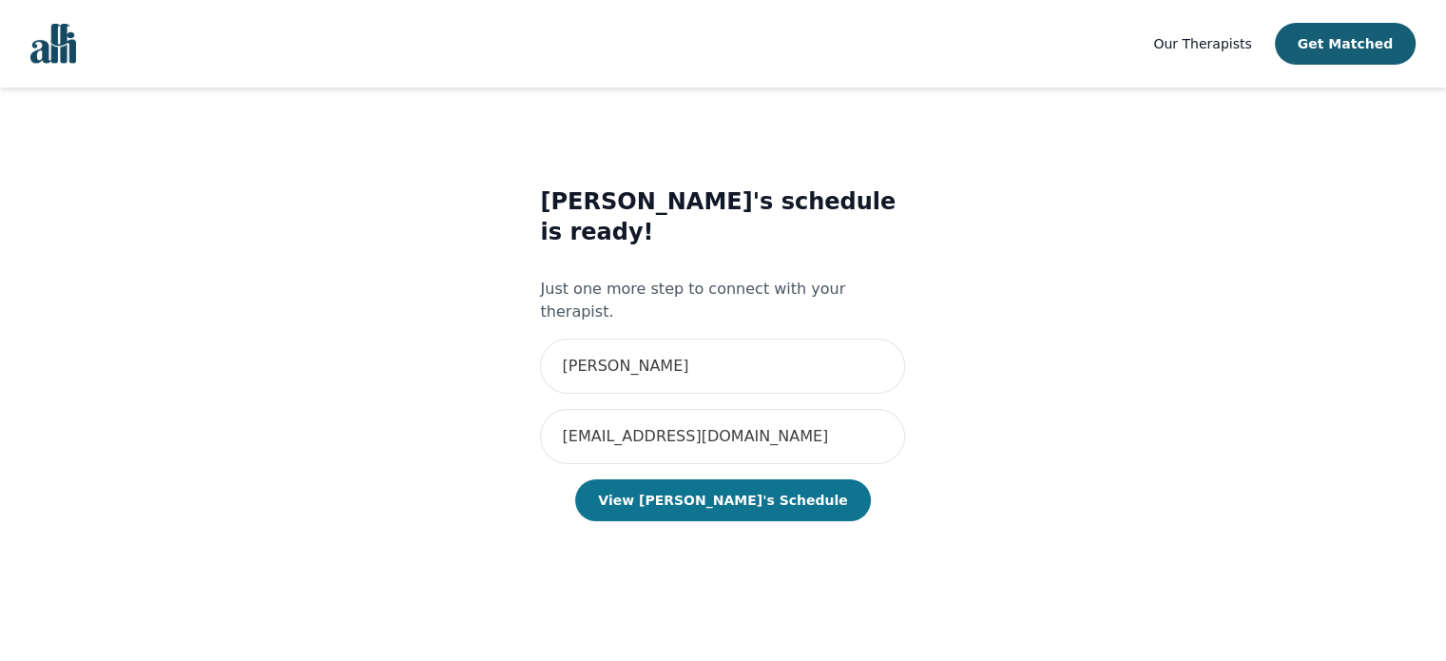
click at [702, 479] on button "View [PERSON_NAME]'s Schedule" at bounding box center [722, 500] width 295 height 42
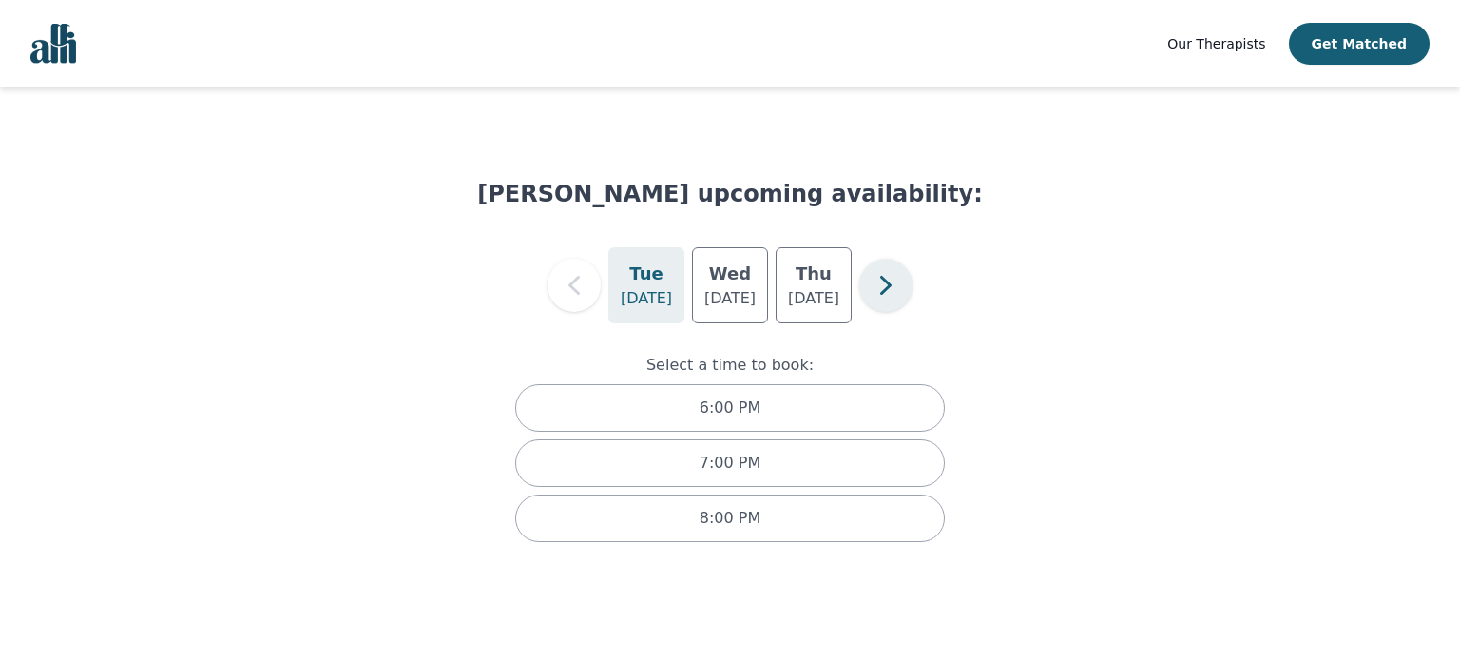
click at [872, 299] on icon "button" at bounding box center [886, 285] width 38 height 38
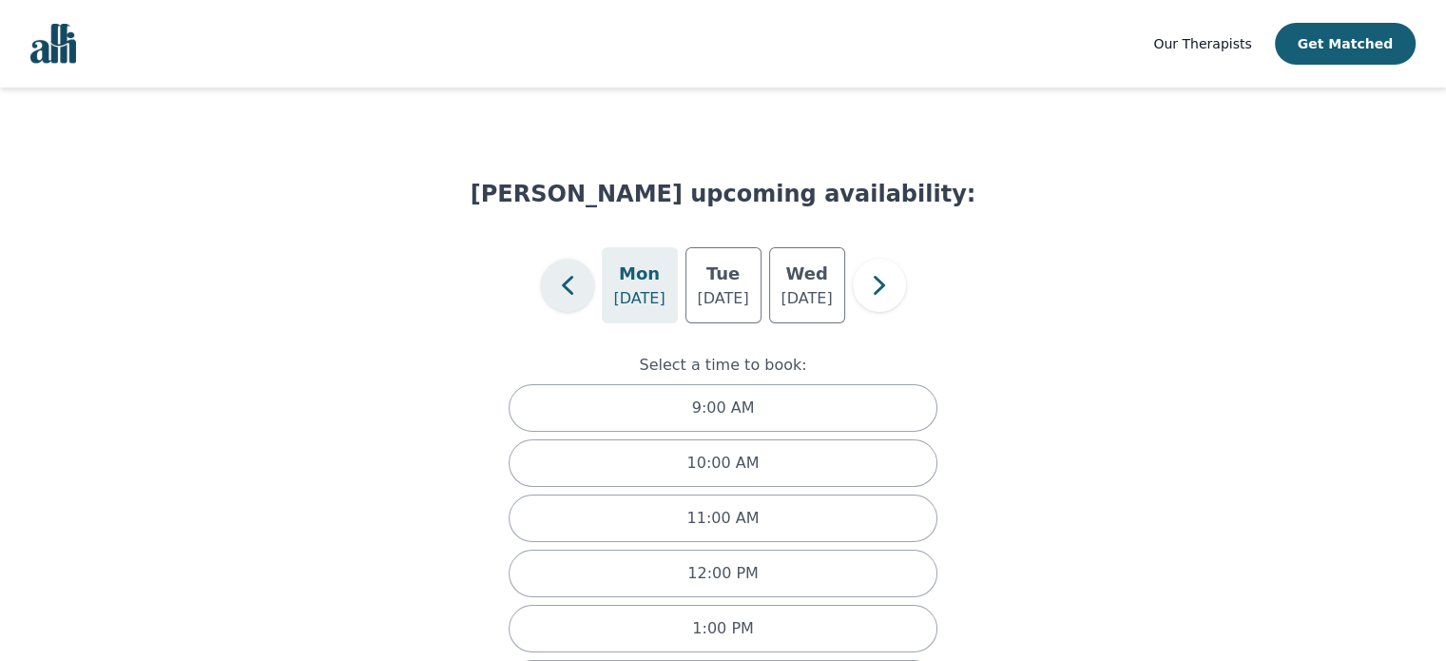
click at [582, 291] on icon "button" at bounding box center [568, 285] width 38 height 38
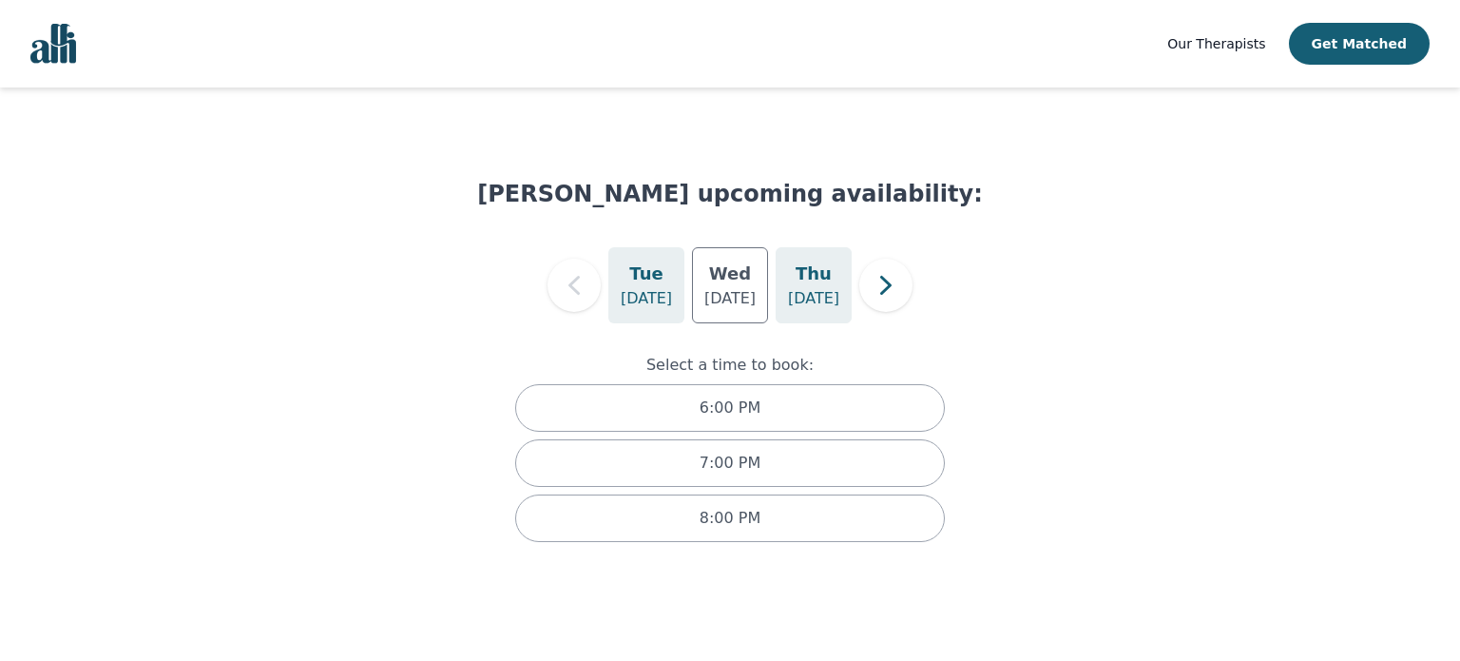
click at [840, 288] on div "[DATE]" at bounding box center [814, 285] width 76 height 76
click at [741, 293] on p "[DATE]" at bounding box center [729, 298] width 51 height 23
click at [637, 303] on p "[DATE]" at bounding box center [646, 298] width 51 height 23
click at [724, 294] on p "[DATE]" at bounding box center [729, 298] width 51 height 23
click at [813, 292] on p "[DATE]" at bounding box center [813, 298] width 51 height 23
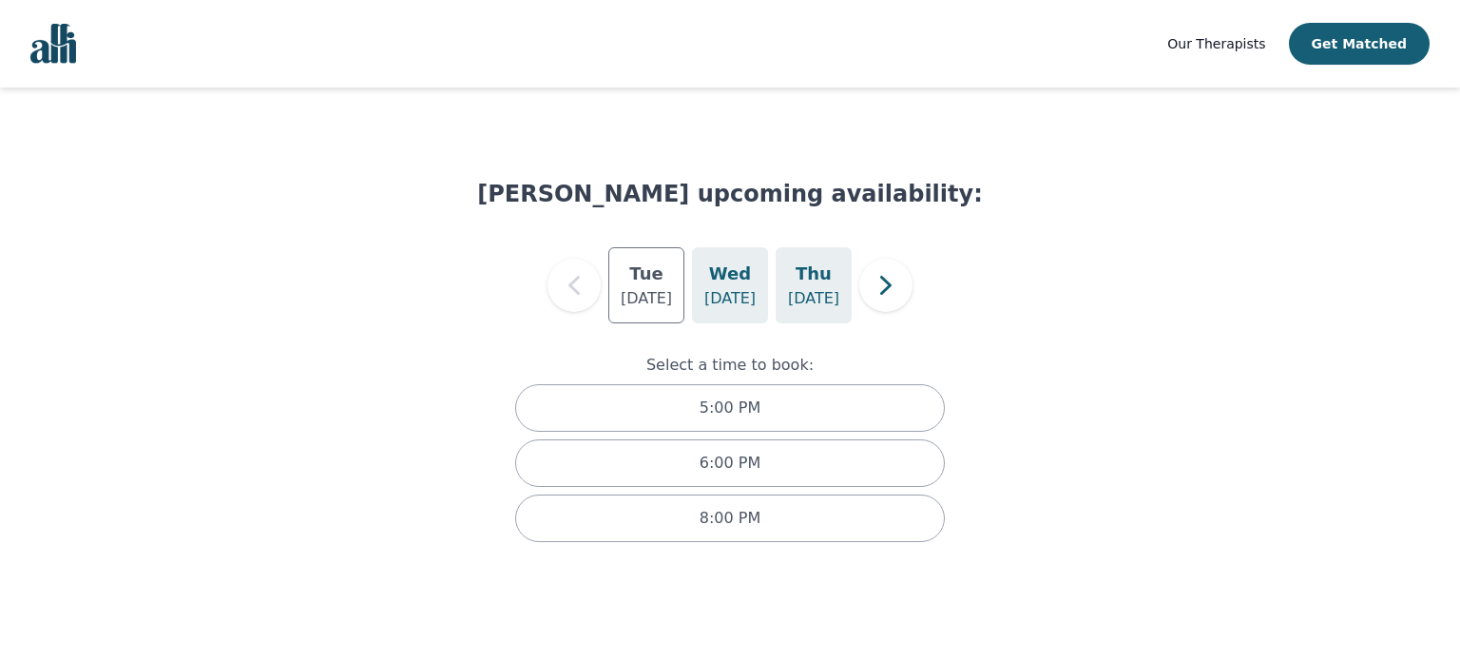
click at [731, 275] on h5 "Wed" at bounding box center [730, 273] width 42 height 27
click at [654, 299] on p "[DATE]" at bounding box center [646, 298] width 51 height 23
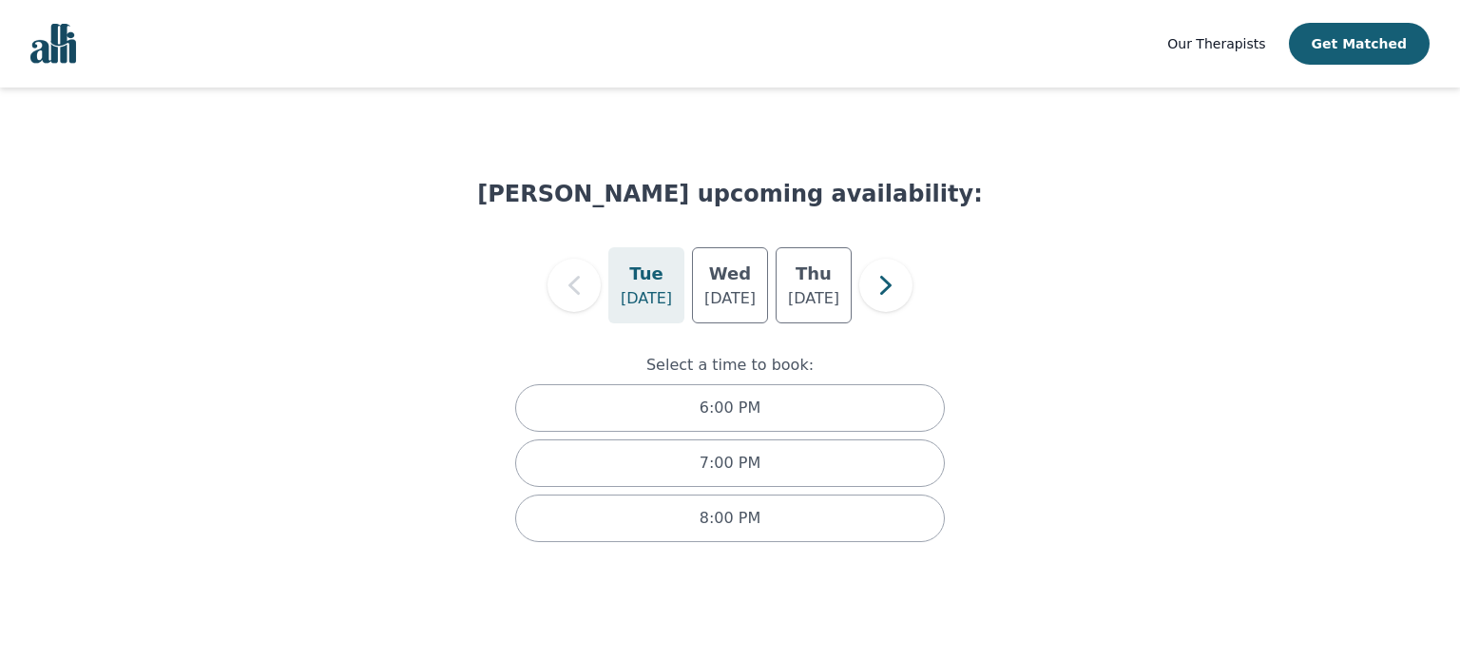
click at [1265, 45] on span "Our Therapists" at bounding box center [1216, 43] width 98 height 15
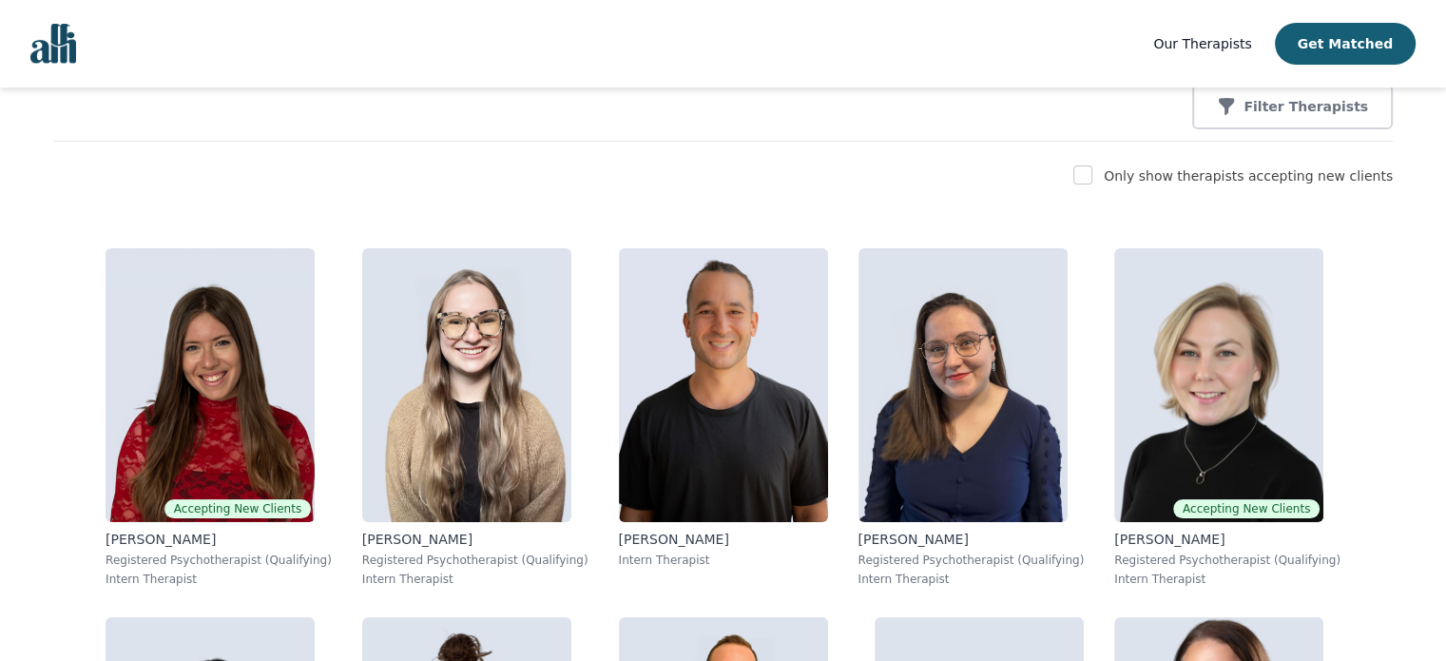
scroll to position [285, 0]
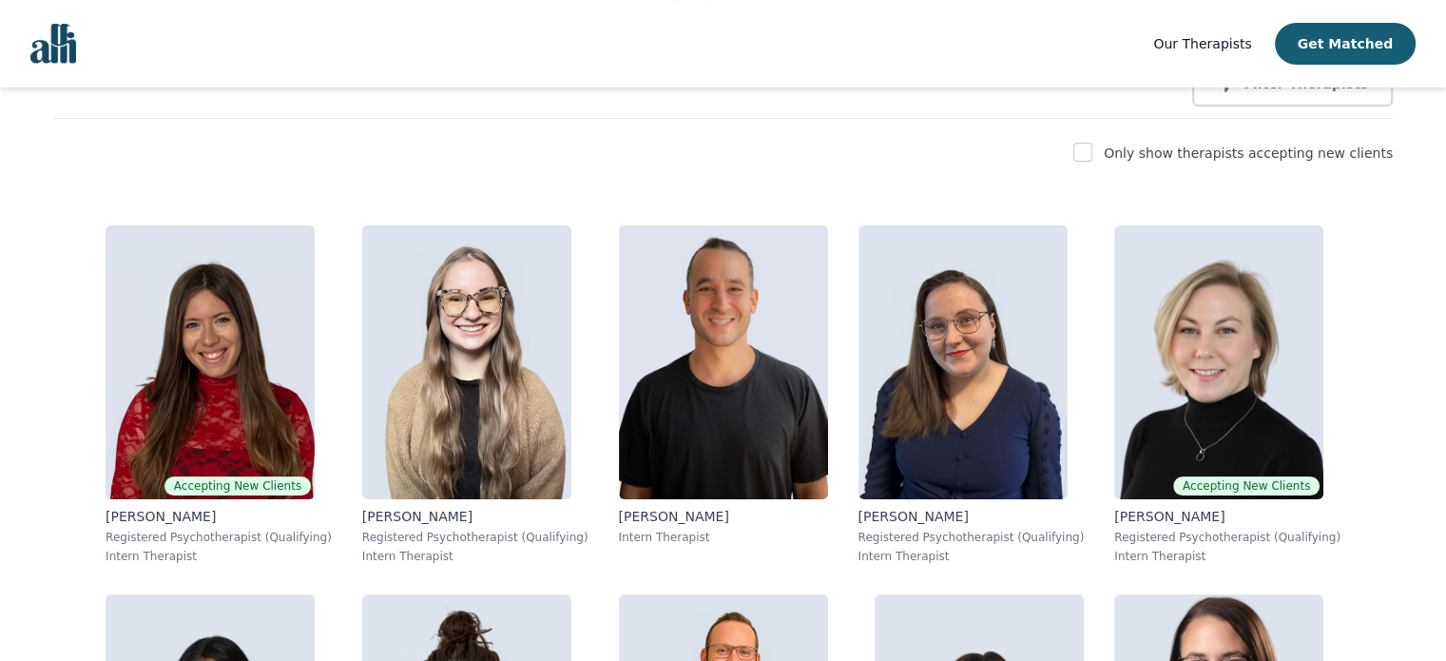
click at [1155, 164] on div "Only show therapists accepting new clients" at bounding box center [1248, 153] width 289 height 23
click at [1092, 155] on input "checkbox" at bounding box center [1082, 152] width 19 height 19
checkbox input "true"
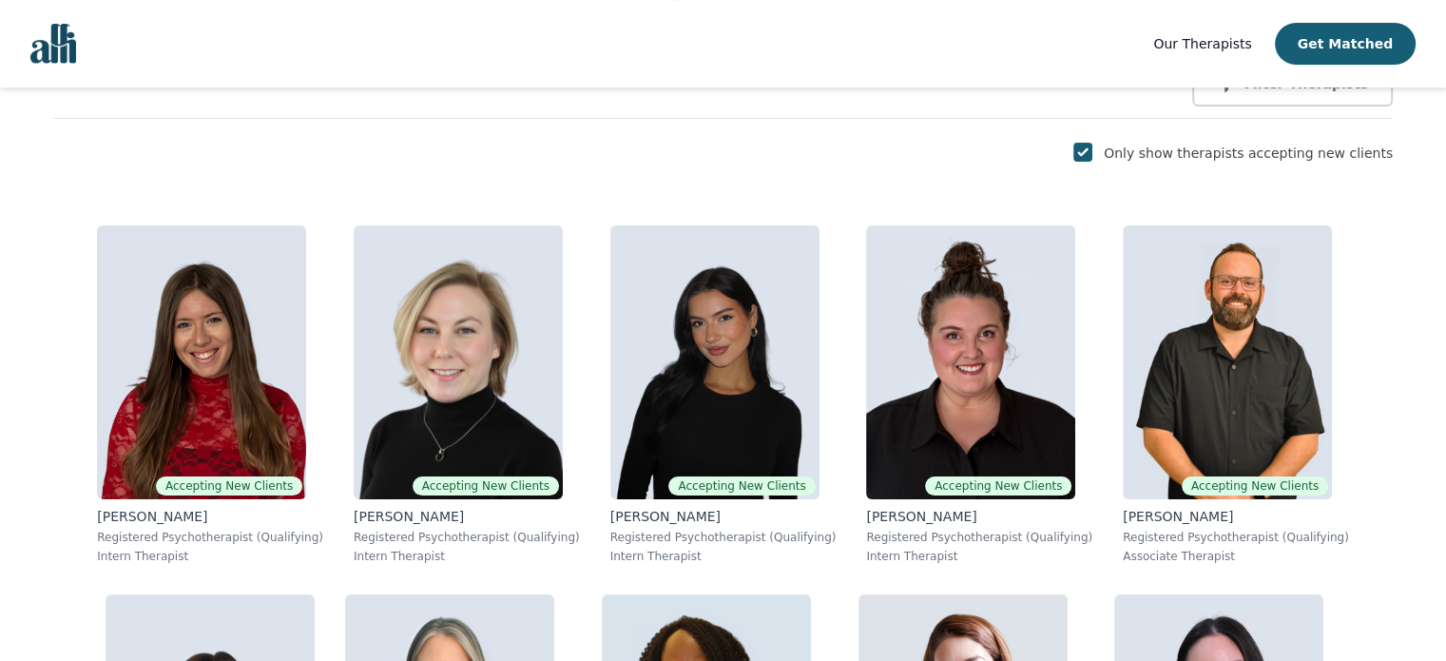
click at [857, 151] on div "Only show therapists accepting new clients" at bounding box center [723, 153] width 1340 height 23
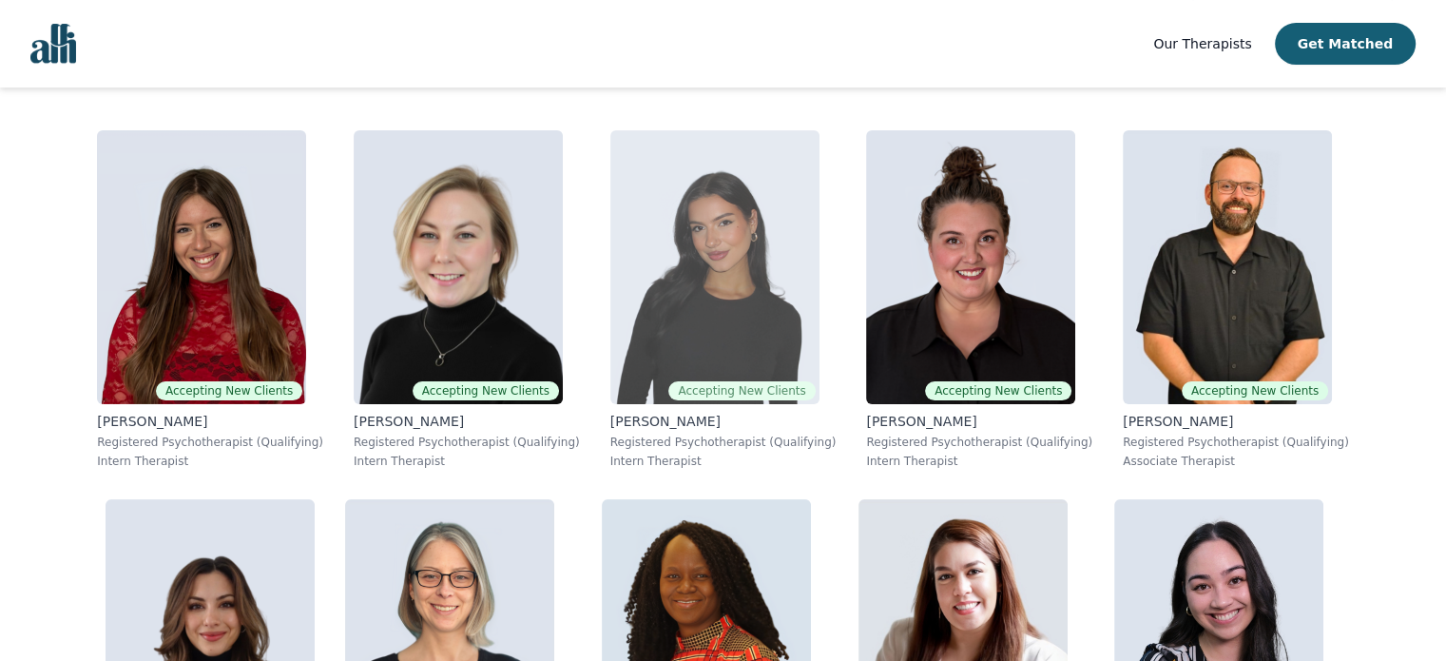
click at [702, 330] on img at bounding box center [714, 267] width 209 height 274
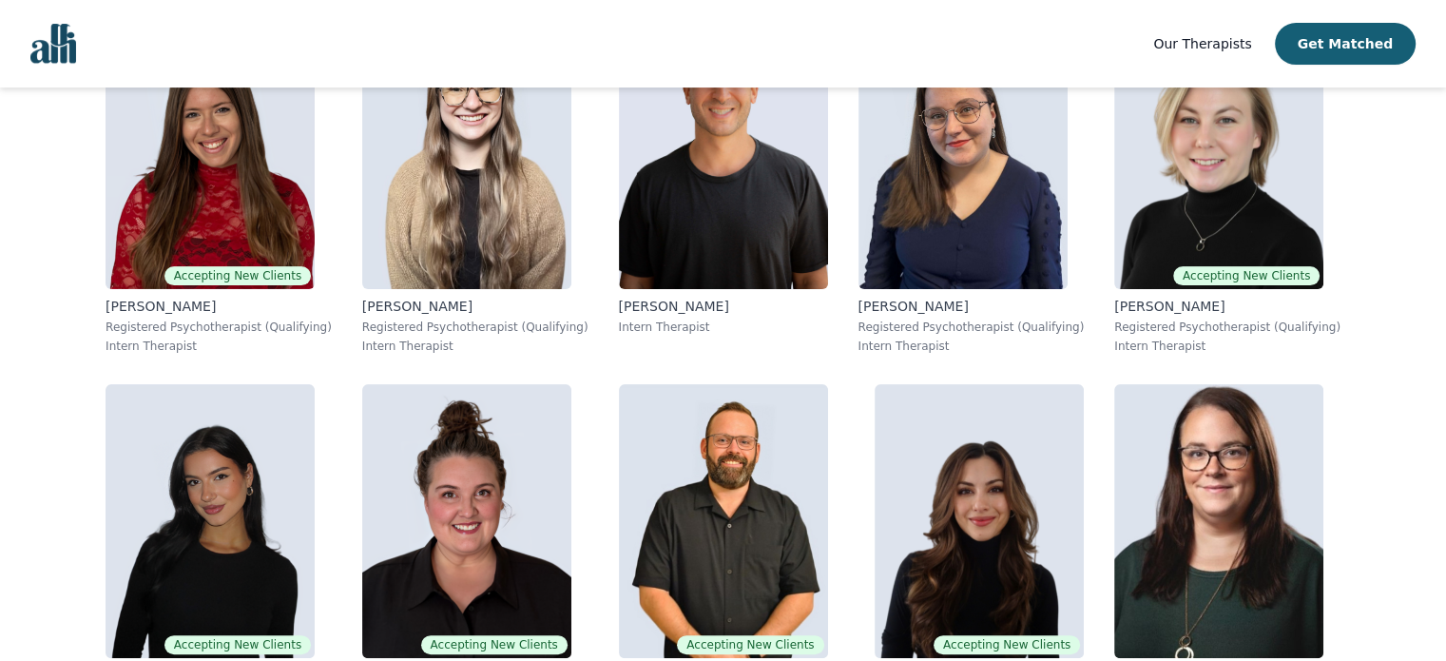
scroll to position [305, 0]
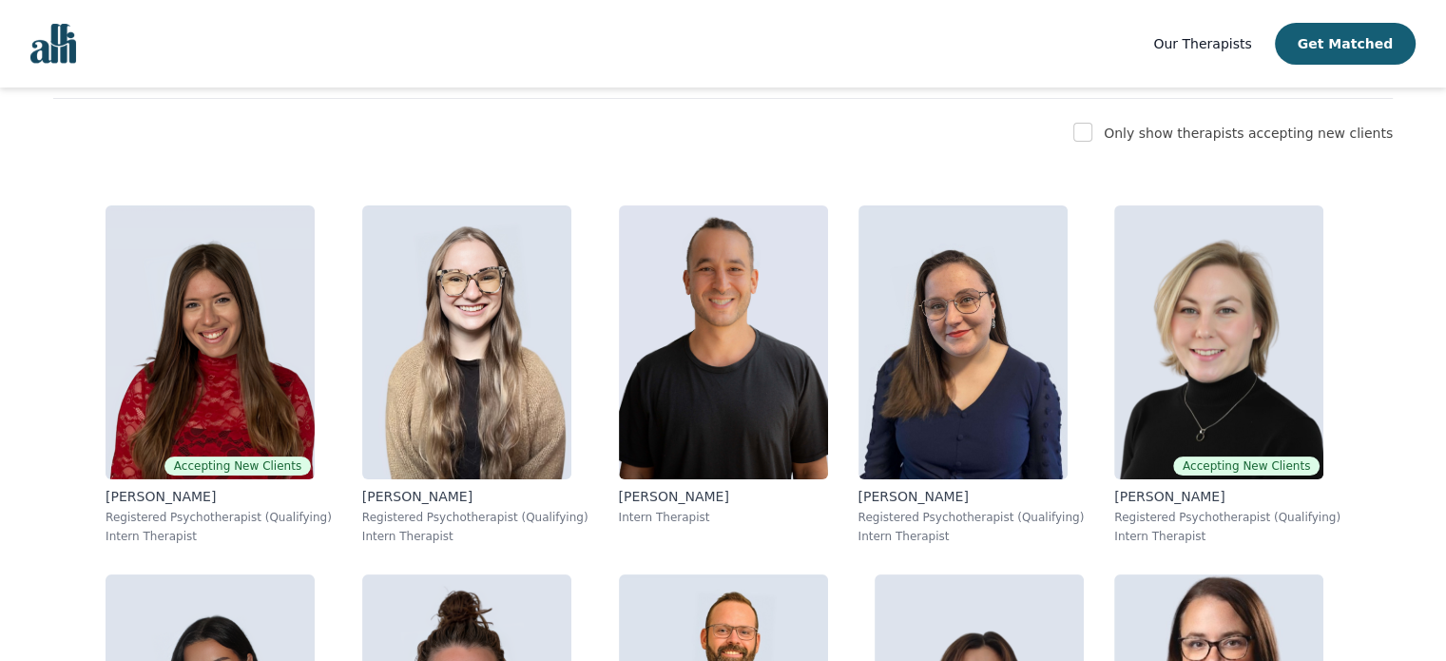
click at [1156, 125] on label "Only show therapists accepting new clients" at bounding box center [1248, 132] width 289 height 15
click at [1092, 134] on input "checkbox" at bounding box center [1082, 132] width 19 height 19
checkbox input "true"
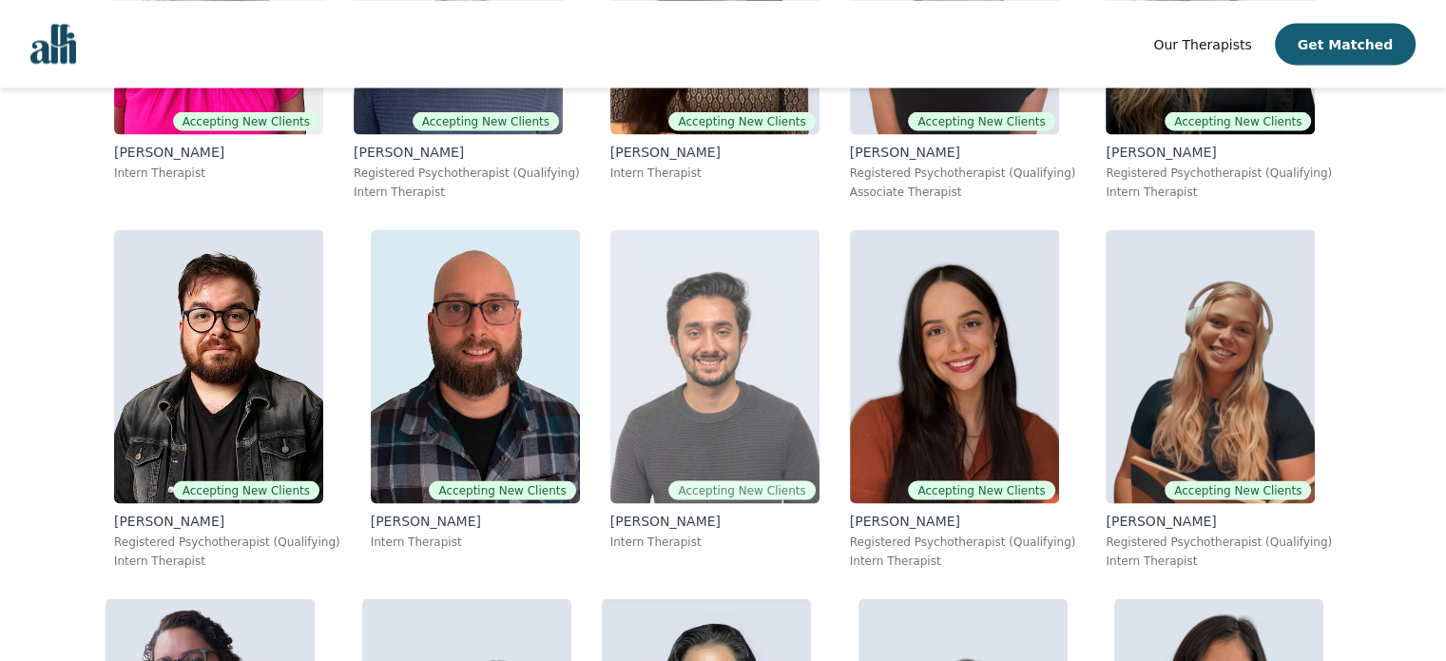
scroll to position [2990, 0]
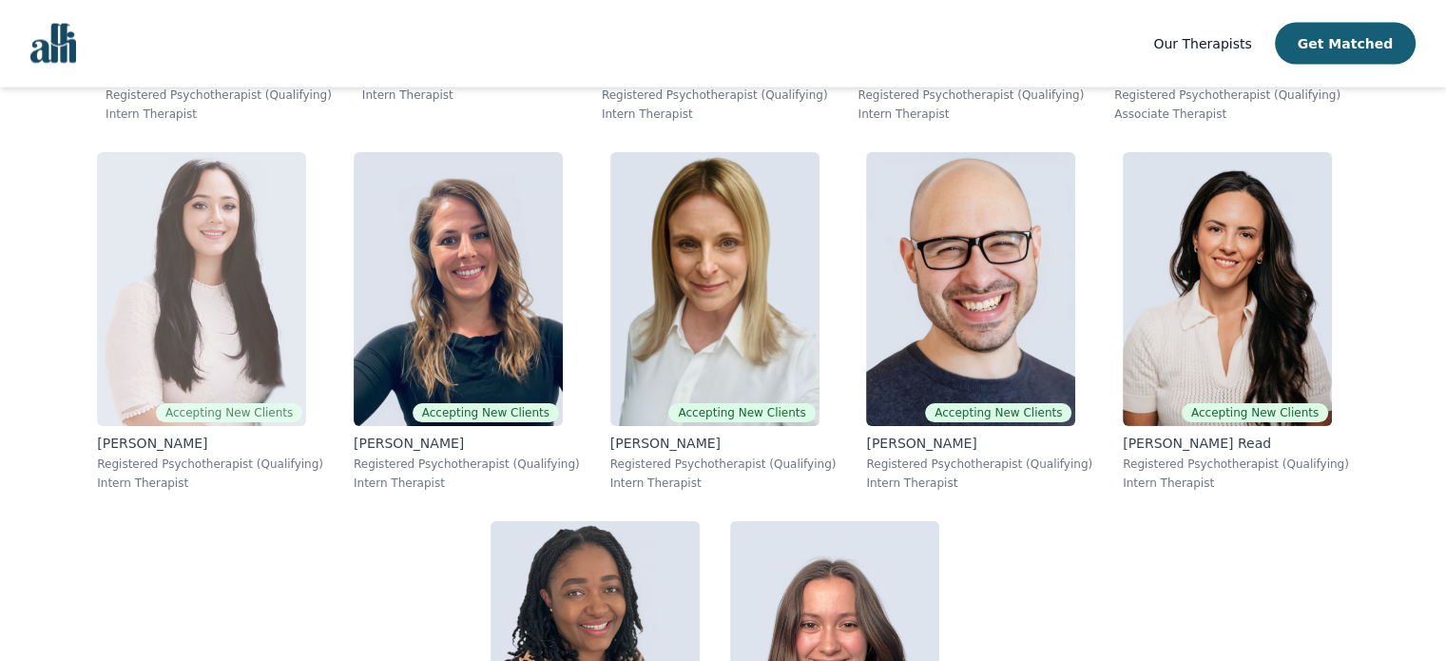
click at [255, 372] on img at bounding box center [201, 289] width 209 height 274
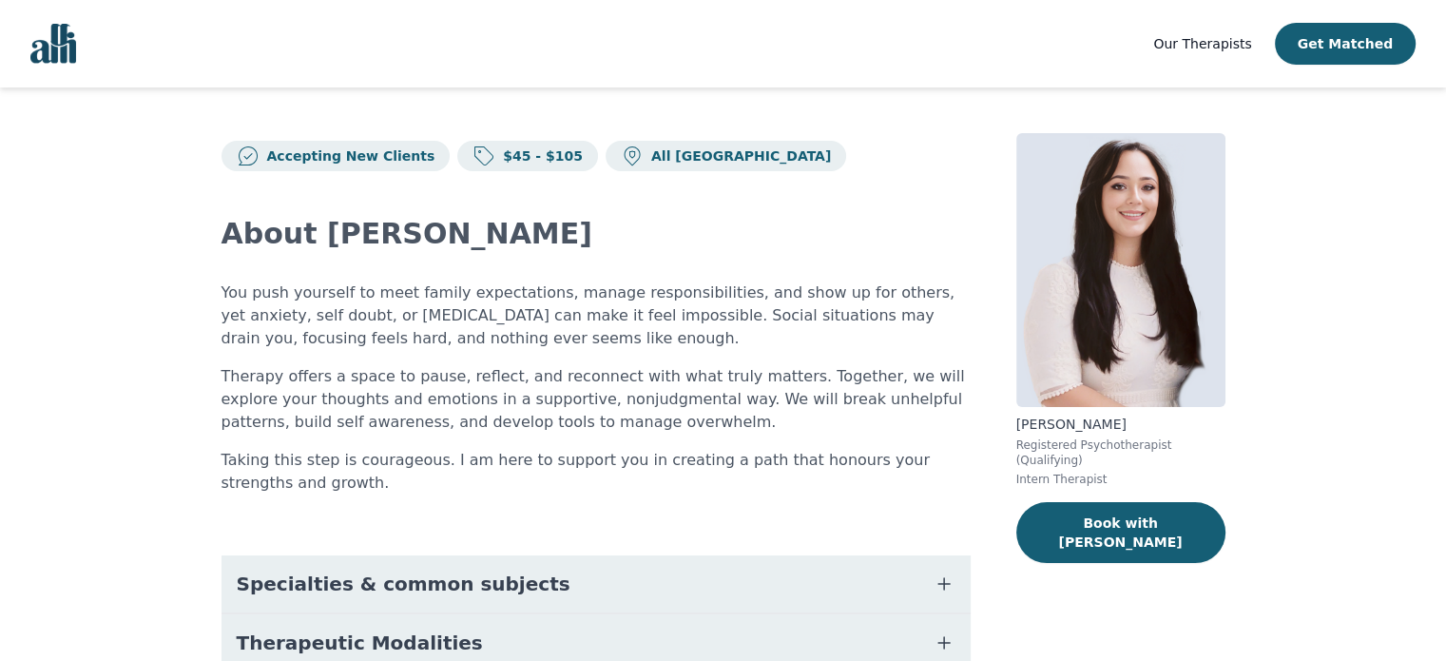
click at [68, 50] on img "Global" at bounding box center [53, 44] width 46 height 40
